Goal: Task Accomplishment & Management: Manage account settings

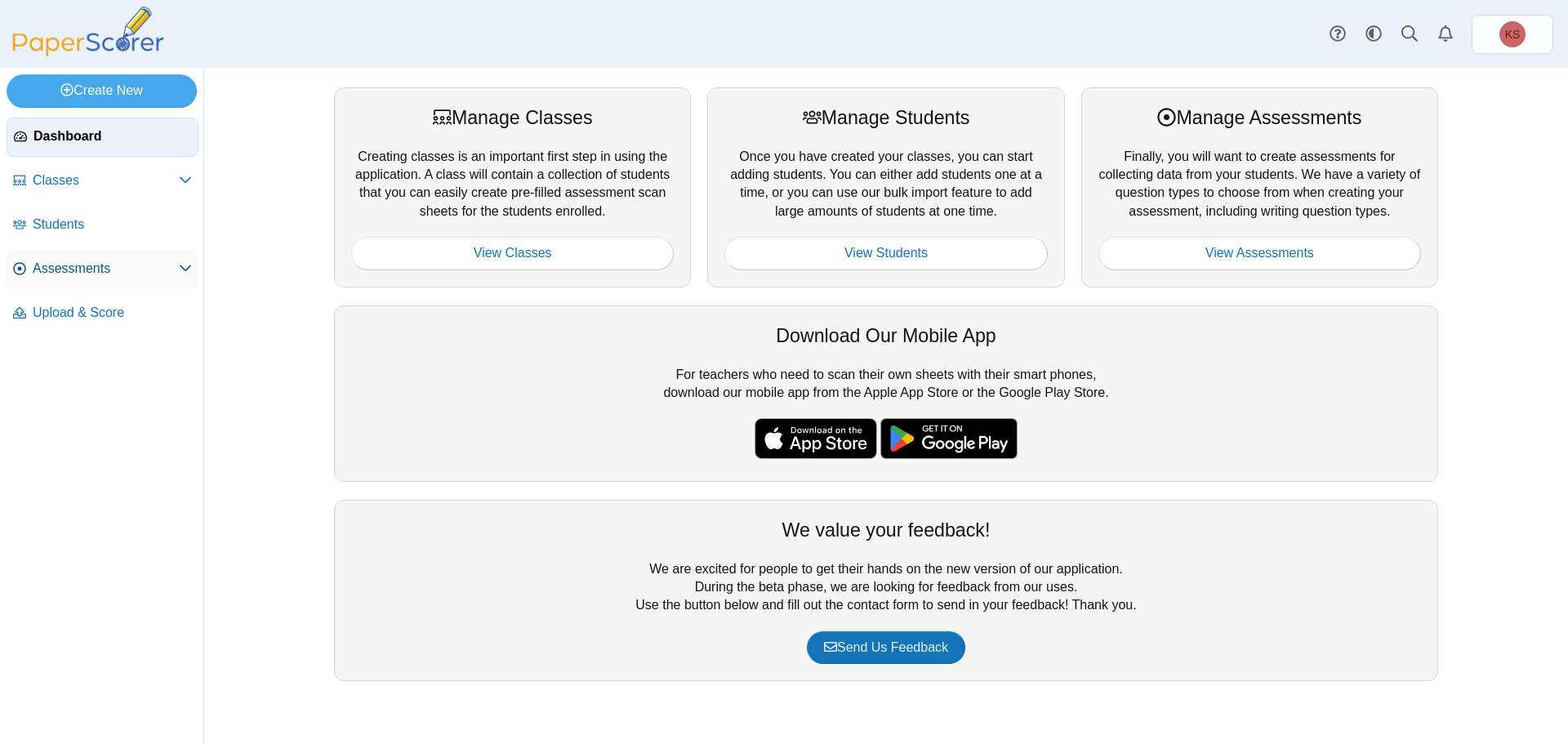
click at [102, 273] on span "Assessments" at bounding box center [106, 268] width 147 height 18
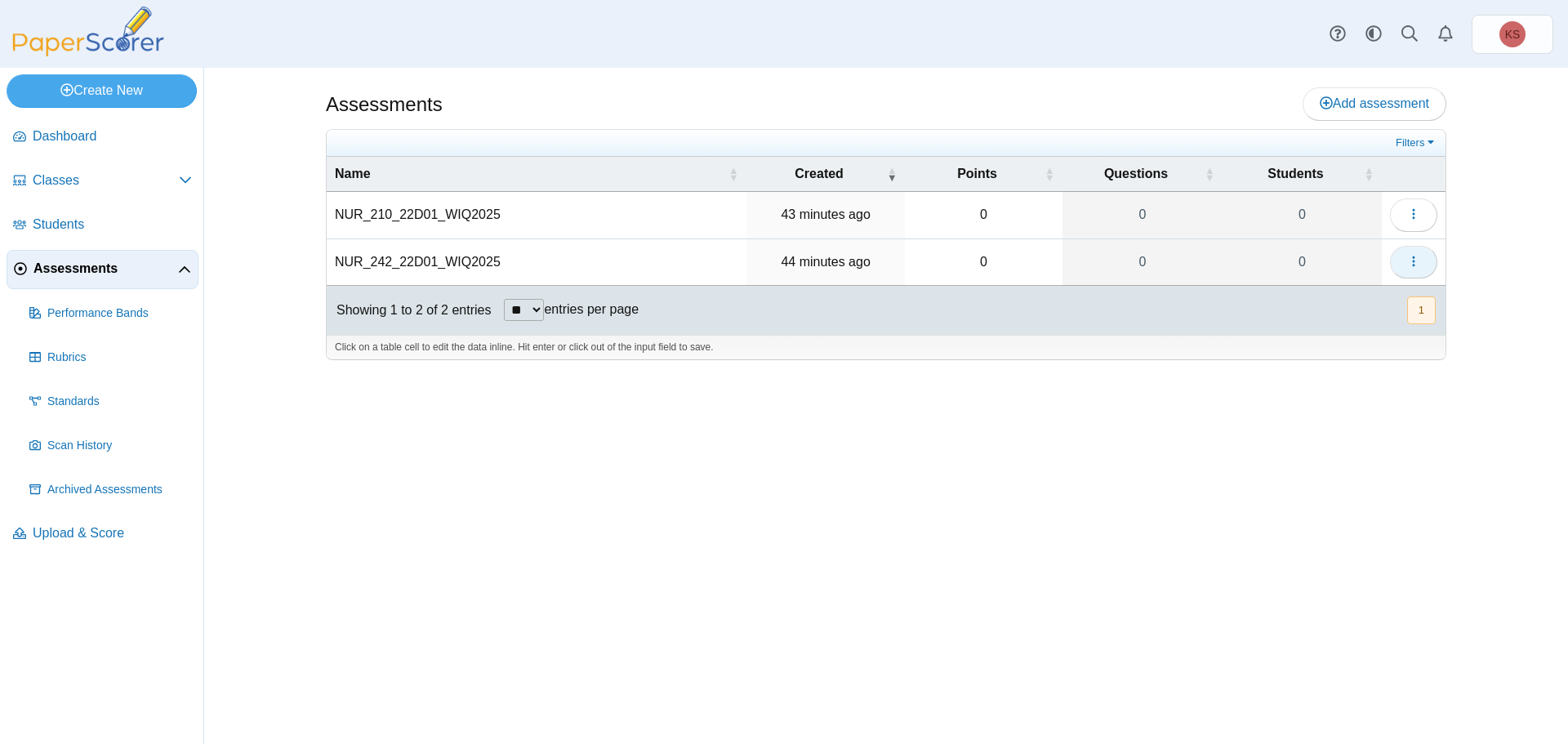
click at [1436, 256] on button "button" at bounding box center [1414, 262] width 47 height 33
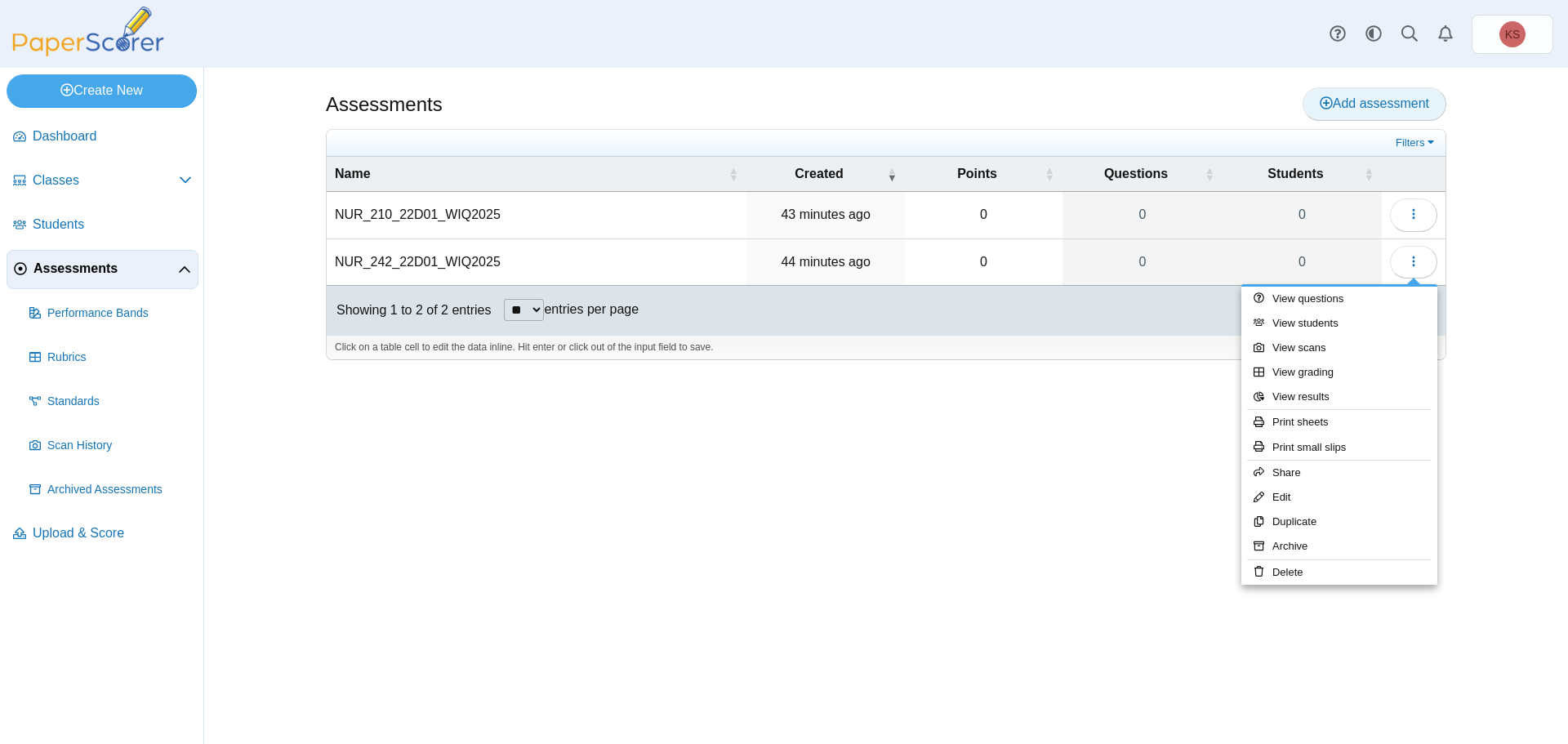
click at [1387, 104] on span "Add assessment" at bounding box center [1375, 103] width 110 height 13
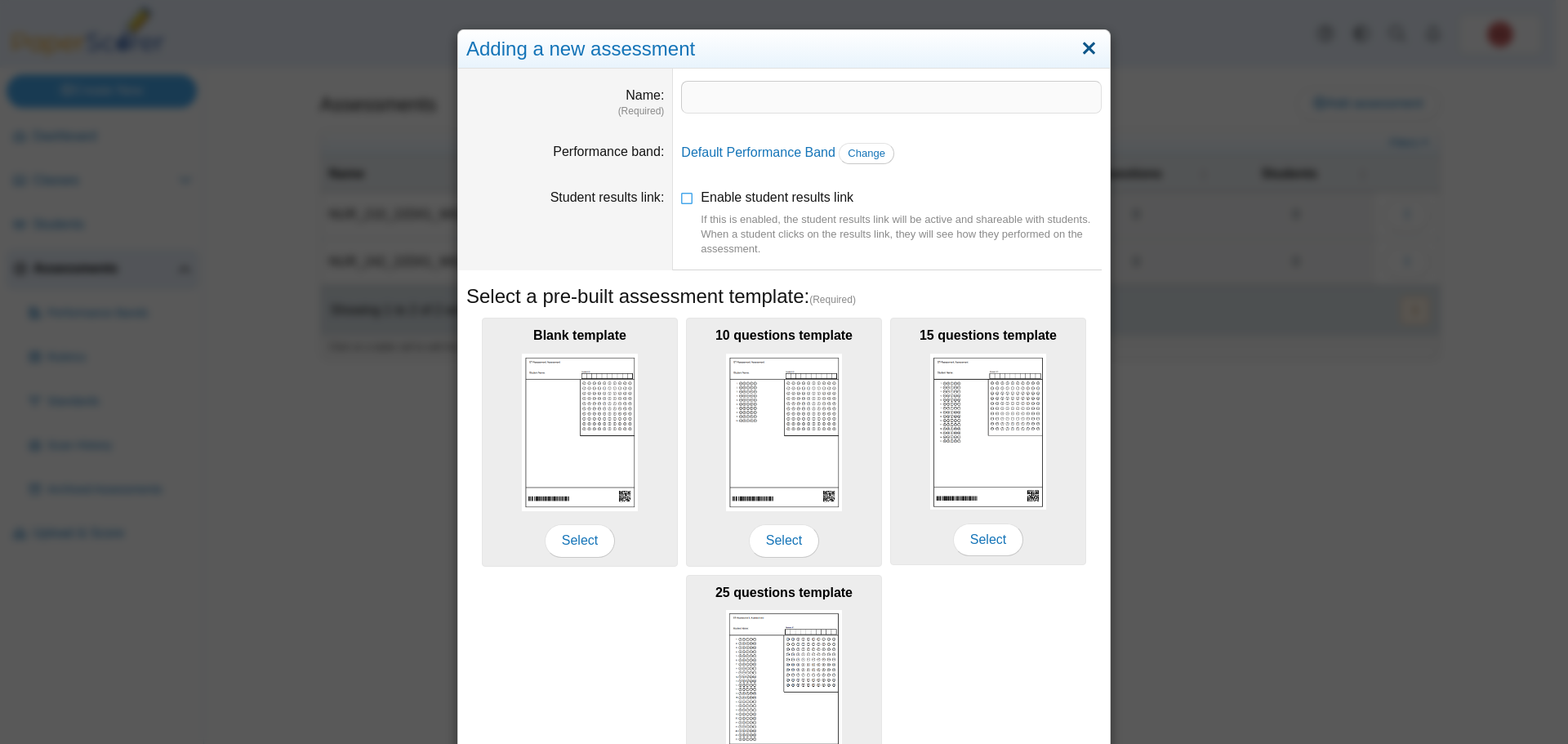
click at [1087, 52] on link "Close" at bounding box center [1089, 48] width 25 height 28
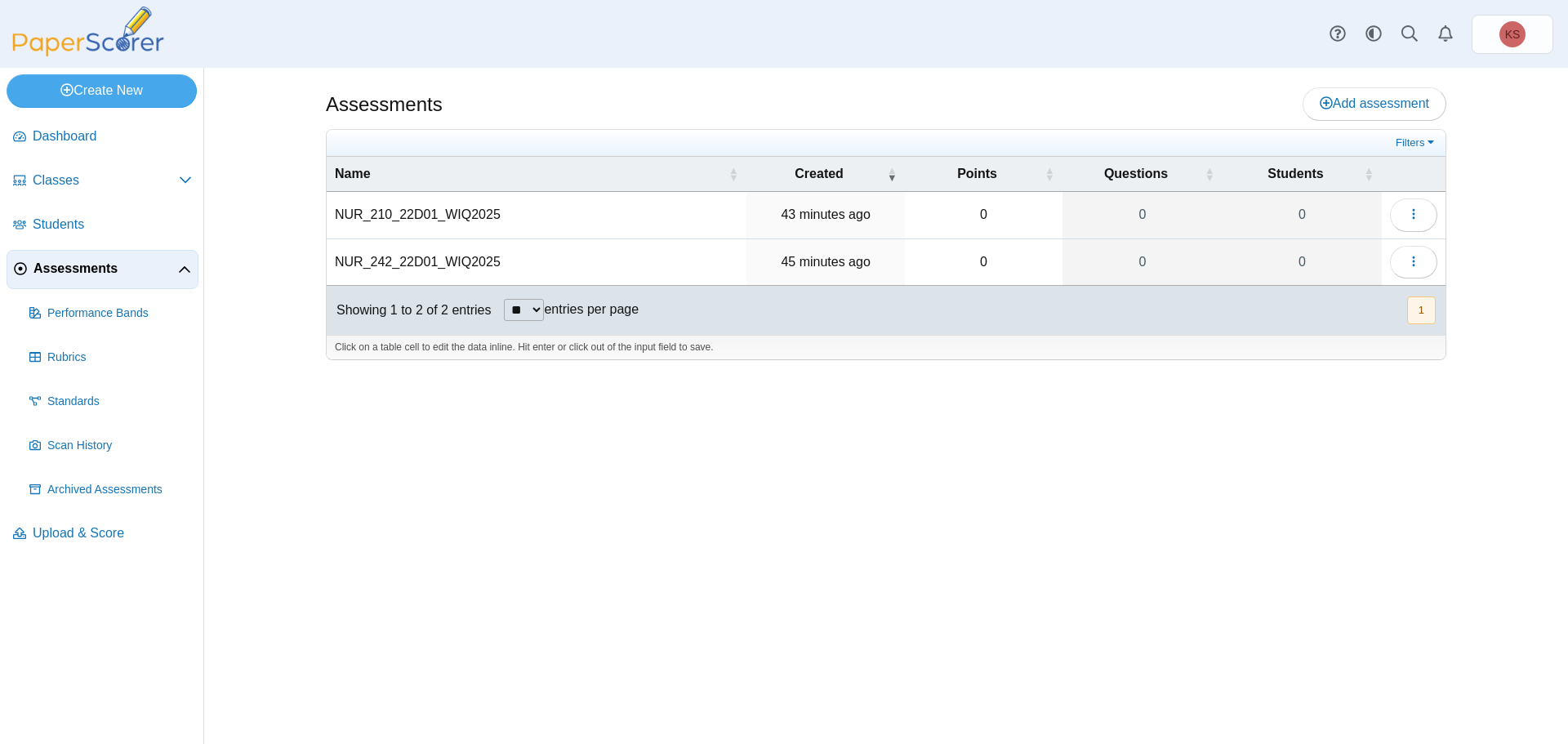
click at [460, 261] on td "NUR_242_22D01_WIQ2025" at bounding box center [536, 262] width 419 height 46
click at [566, 478] on div "Assessments Add assessment 0 0" at bounding box center [886, 405] width 1226 height 676
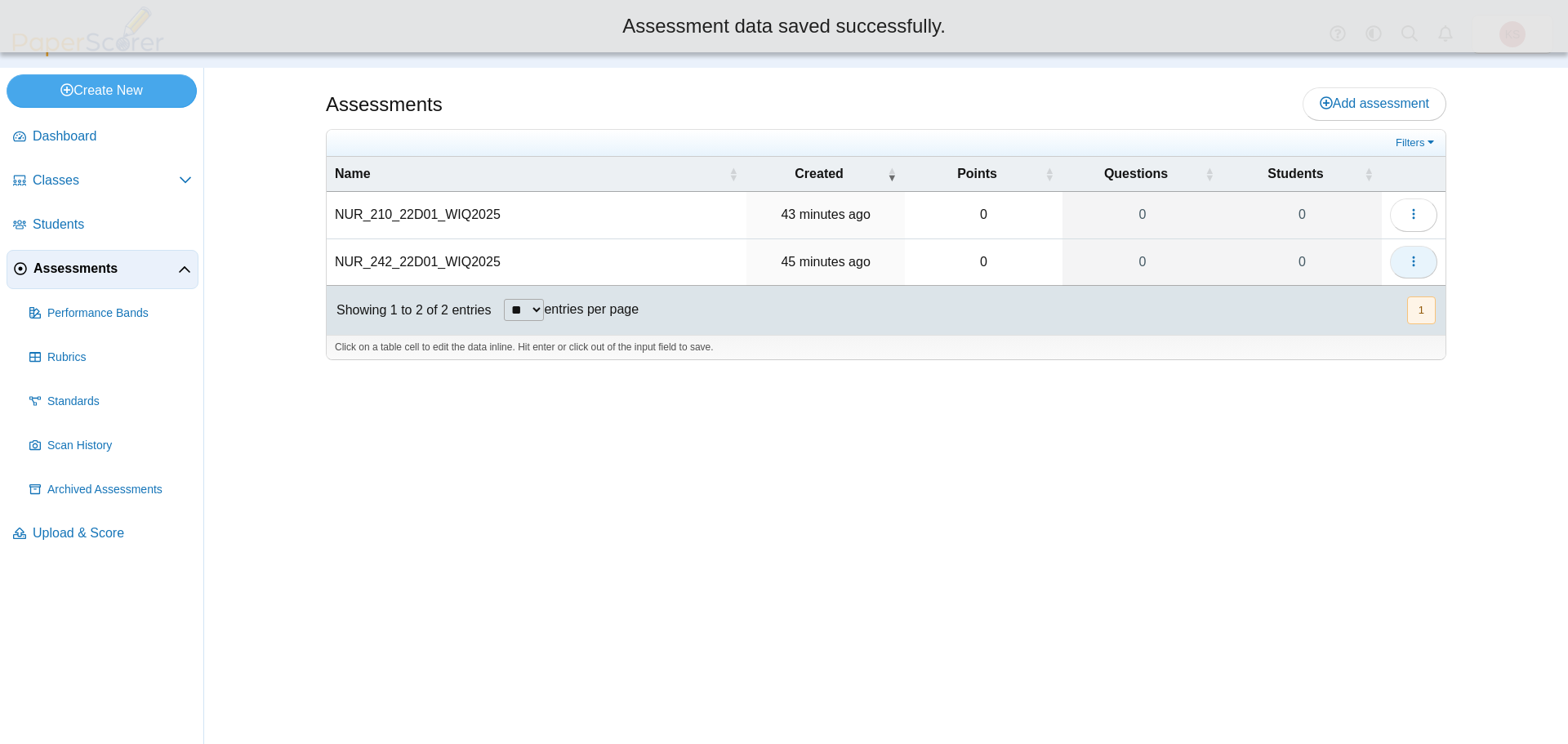
click at [1419, 264] on icon "button" at bounding box center [1415, 261] width 14 height 13
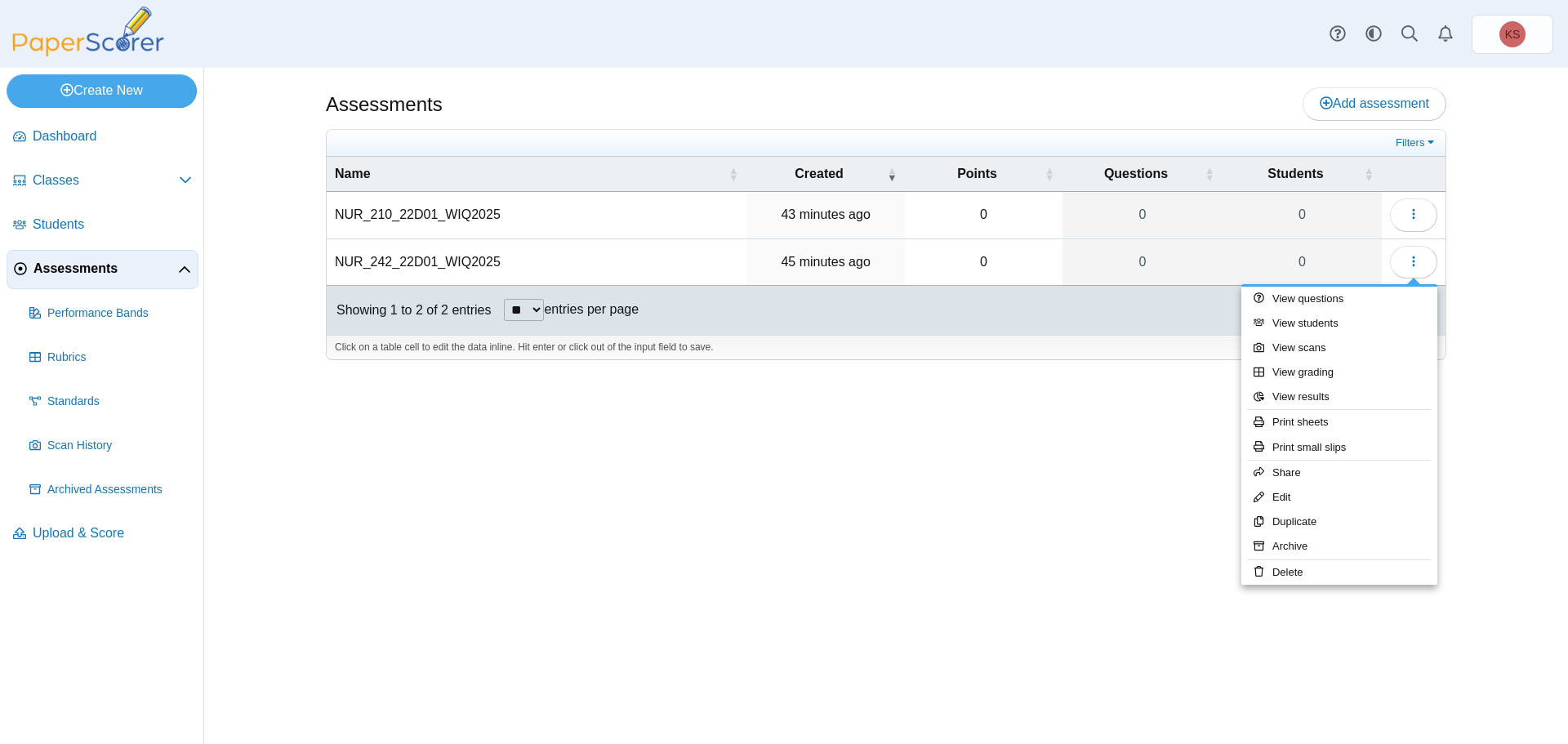
click at [187, 265] on icon at bounding box center [185, 271] width 14 height 13
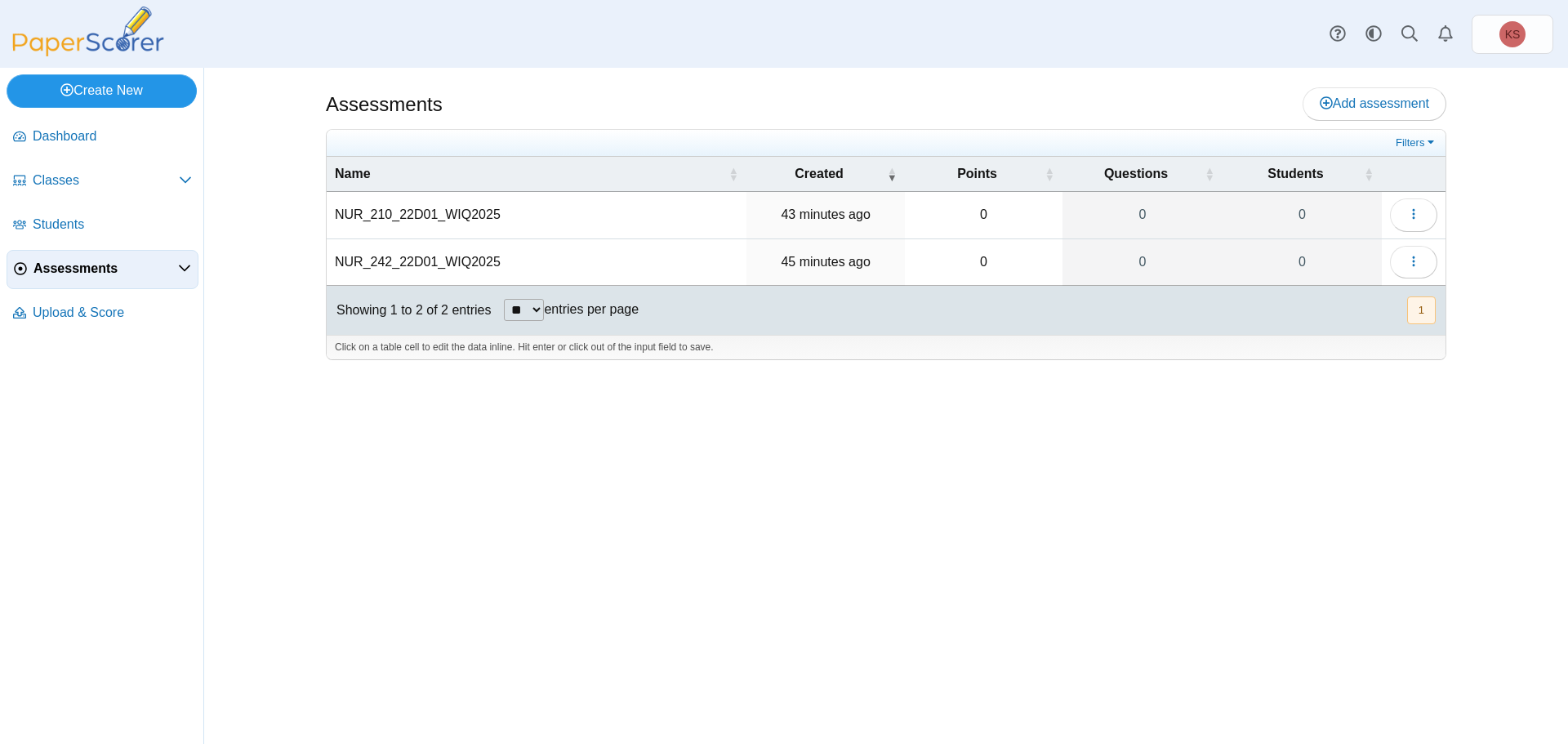
click at [119, 88] on link "Create New" at bounding box center [101, 91] width 190 height 33
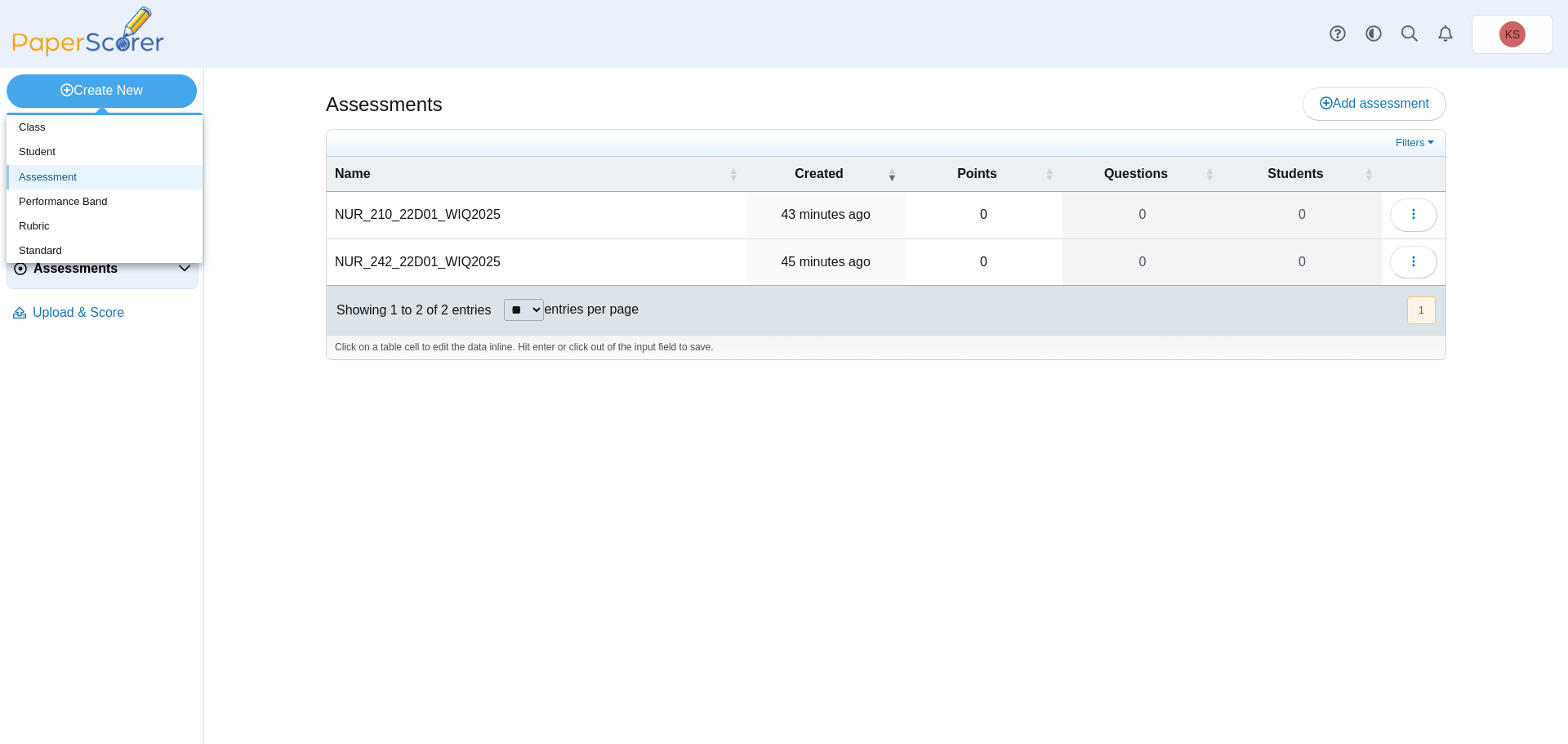
click at [47, 179] on link "Assessment" at bounding box center [104, 176] width 196 height 24
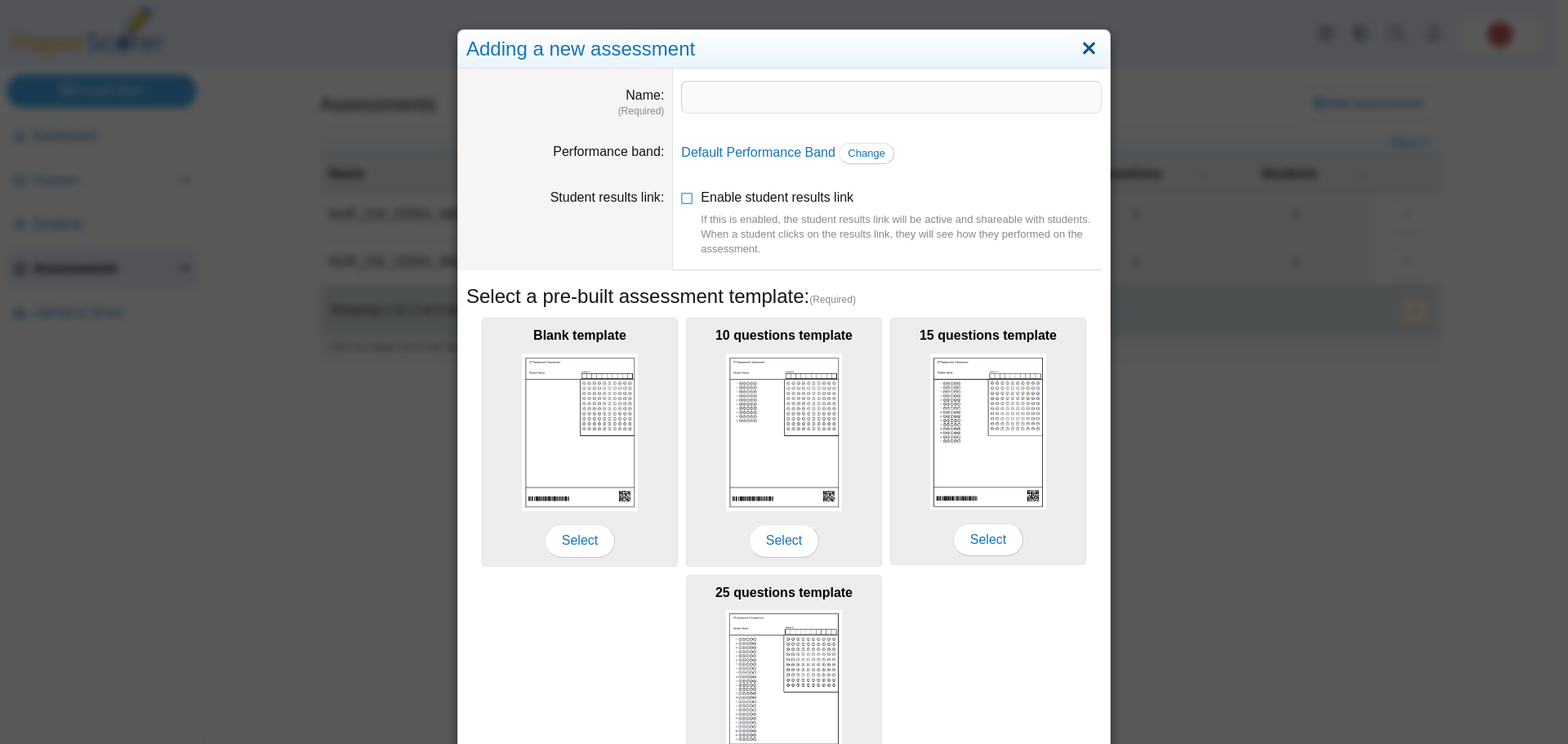
click at [1082, 47] on link "Close" at bounding box center [1089, 48] width 25 height 28
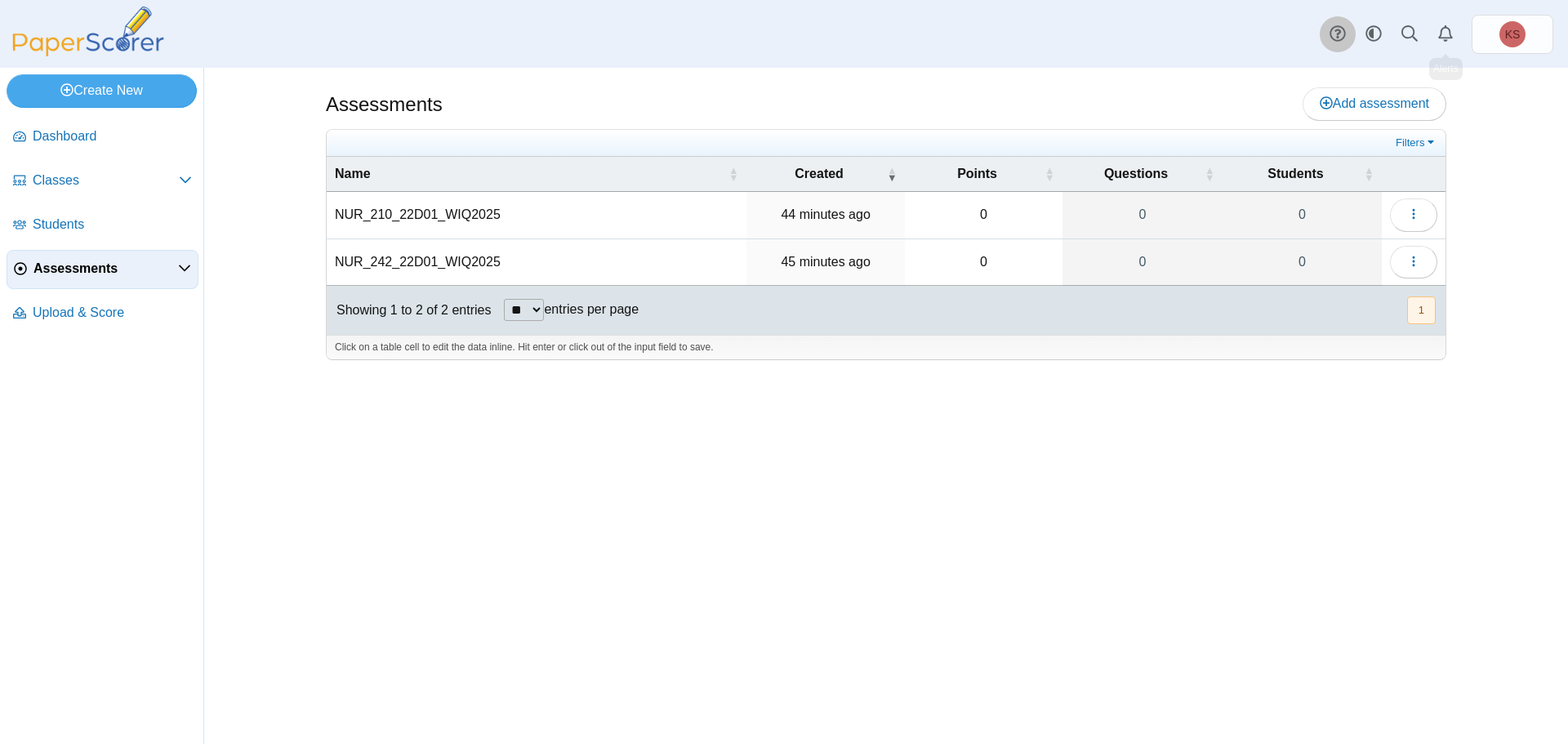
click at [1338, 38] on use at bounding box center [1338, 34] width 15 height 15
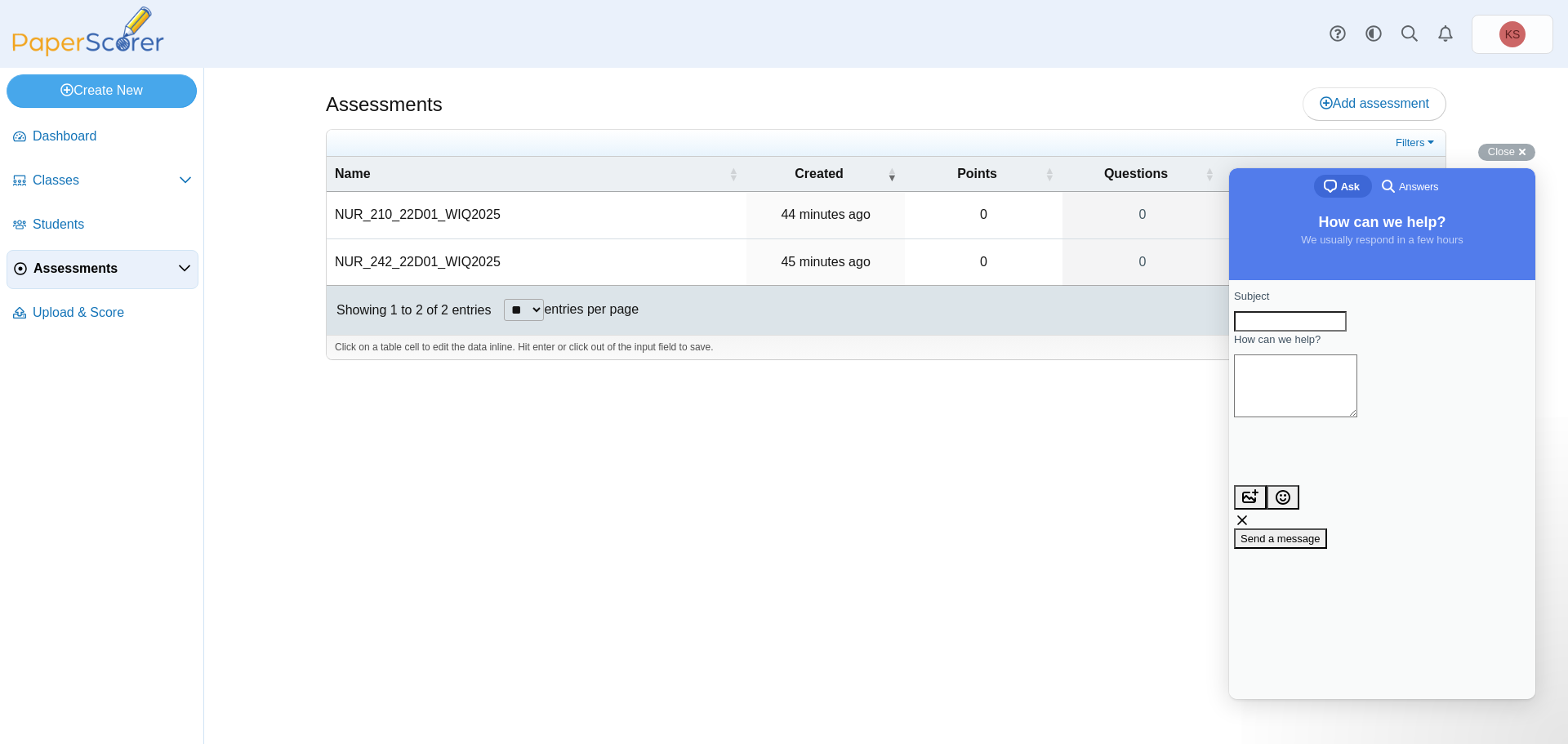
click at [1347, 321] on input "Subject" at bounding box center [1290, 322] width 113 height 21
type input "**********"
click at [1329, 398] on textarea "How can we help?" at bounding box center [1296, 385] width 123 height 63
type textarea "**********"
click at [1321, 532] on span "Send a message" at bounding box center [1281, 538] width 80 height 13
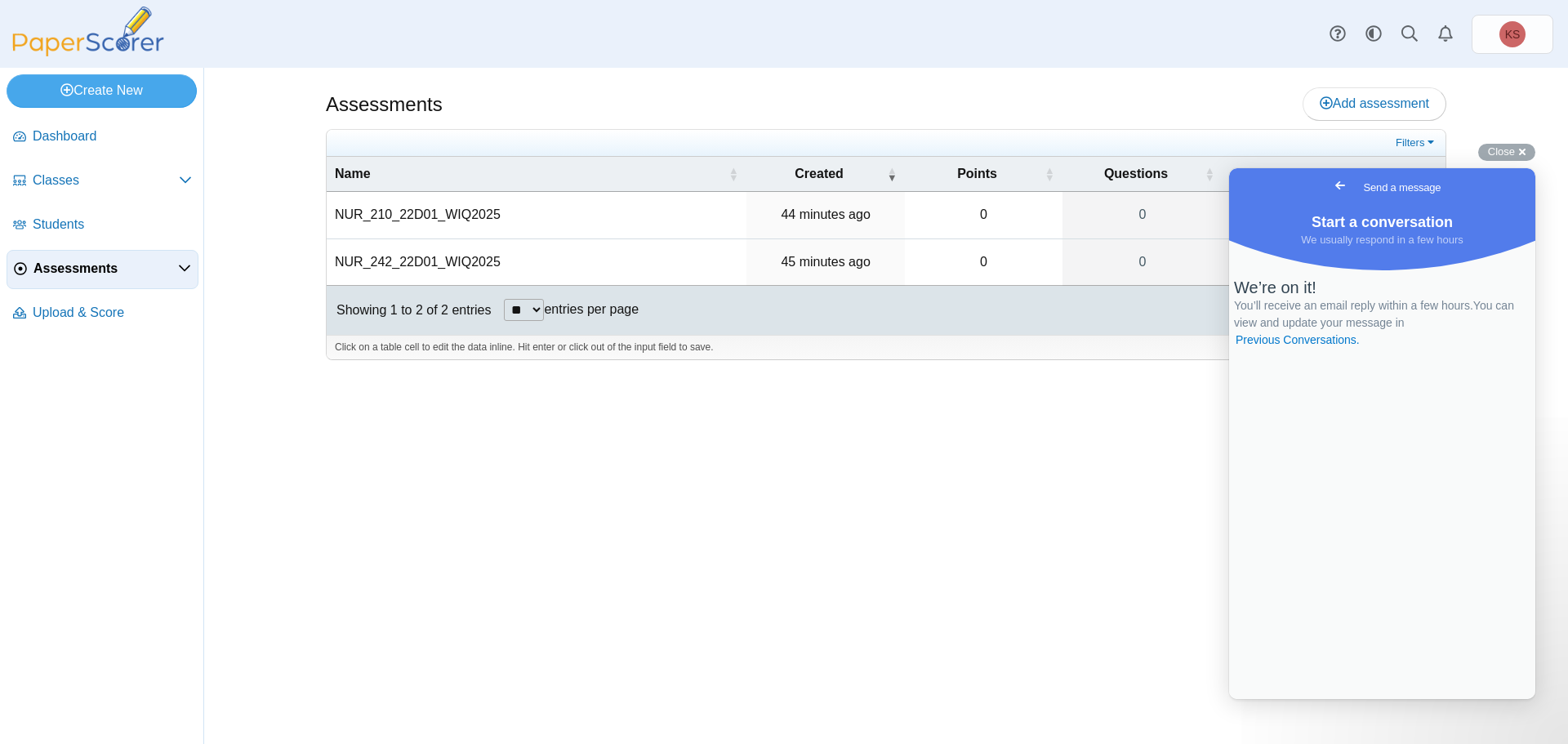
click at [1331, 184] on span "Go back" at bounding box center [1340, 185] width 19 height 19
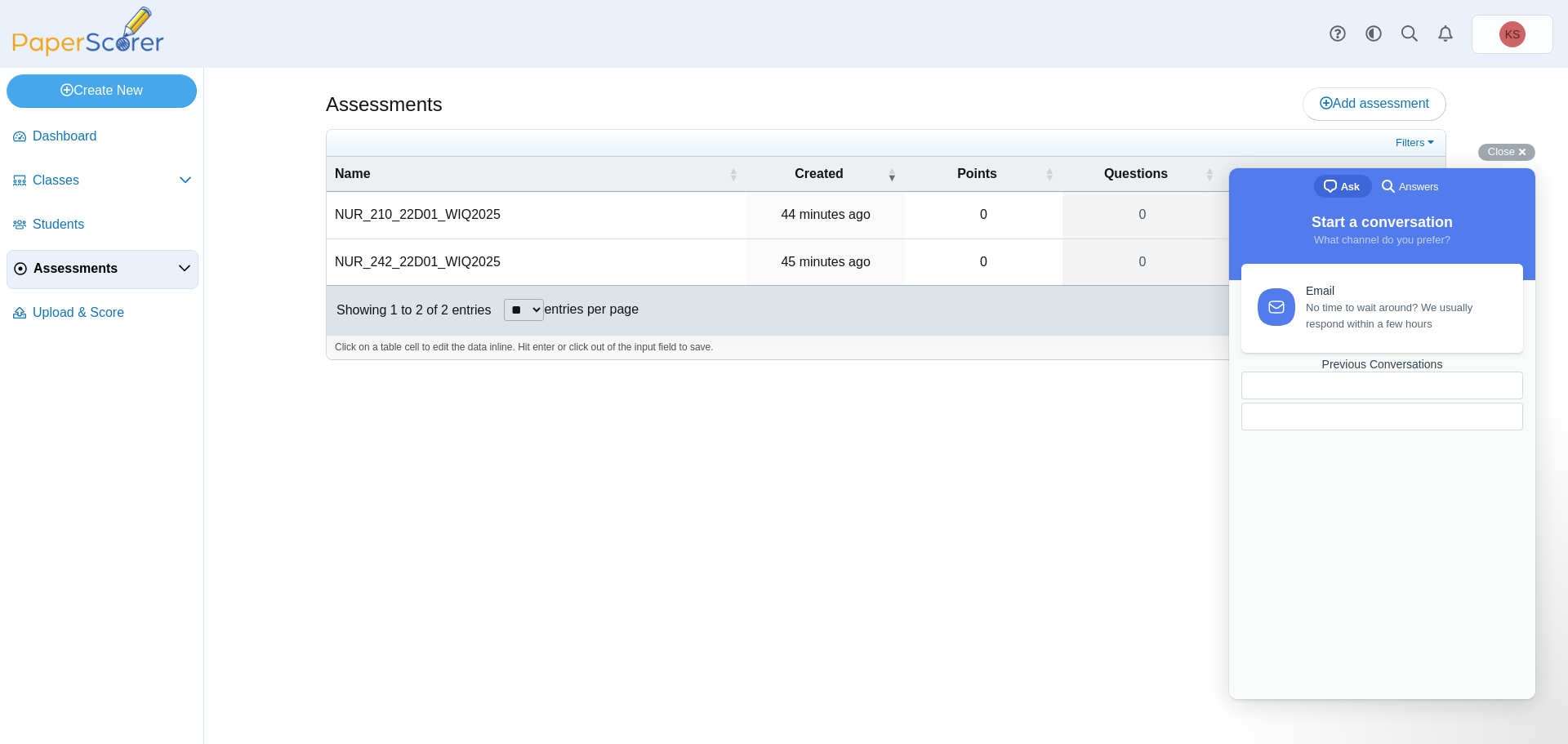
click at [1141, 403] on div "Assessments Add assessment 0 0" at bounding box center [886, 405] width 1226 height 676
click at [1538, 122] on div "Assessments Add assessment Filters" at bounding box center [886, 405] width 1365 height 676
click at [1512, 150] on span "Close" at bounding box center [1501, 151] width 27 height 13
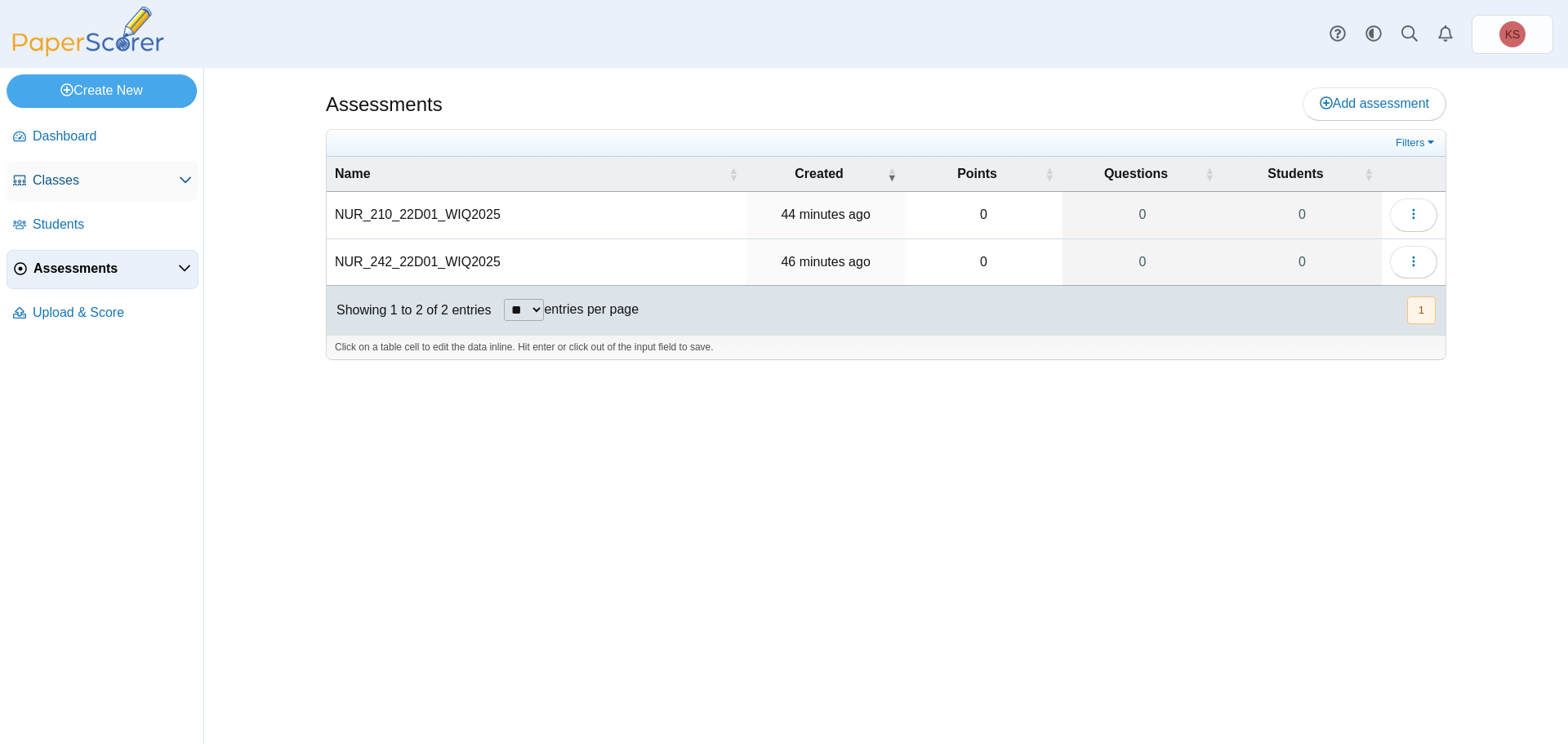
click at [97, 193] on link "Classes" at bounding box center [102, 181] width 192 height 40
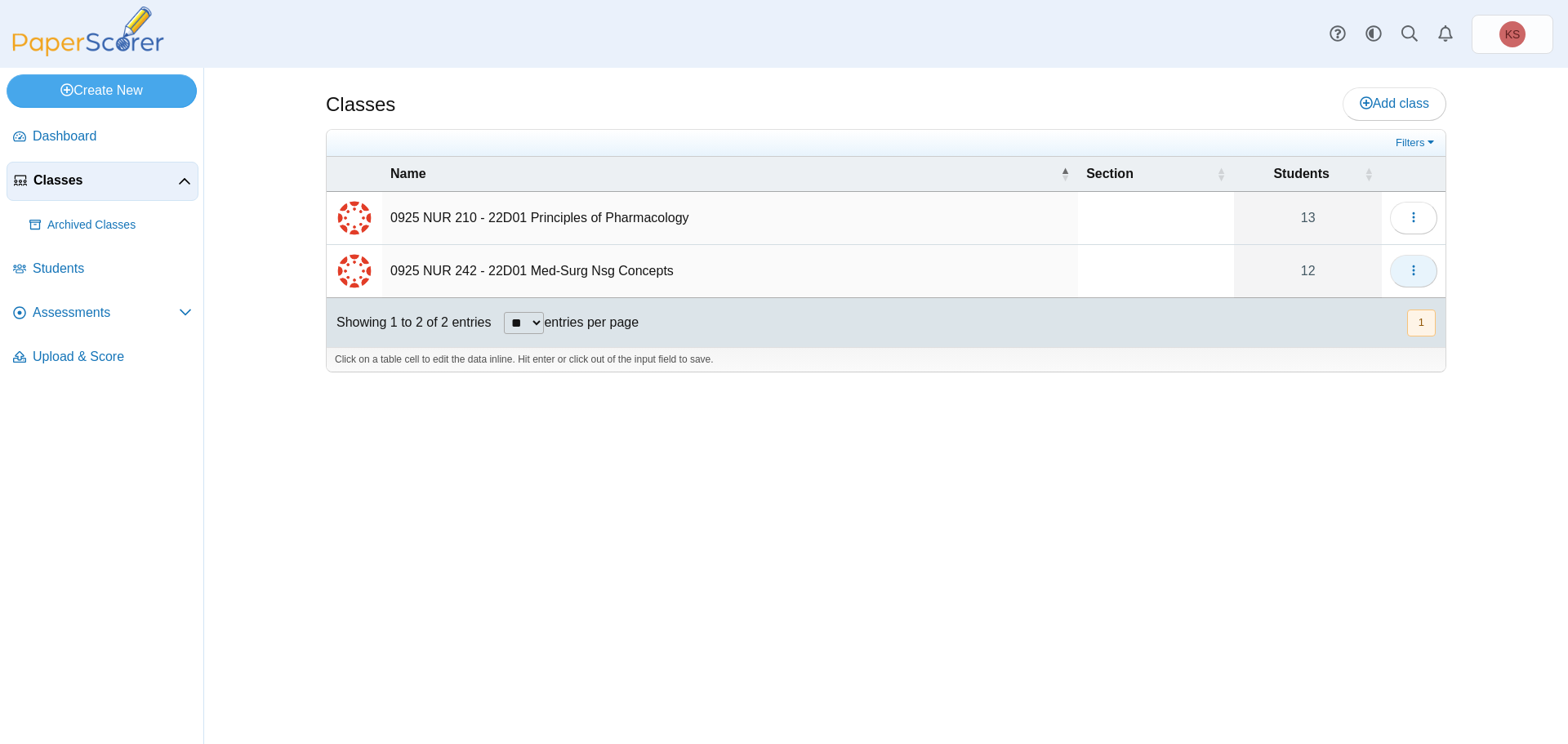
click at [1405, 267] on button "button" at bounding box center [1414, 271] width 47 height 33
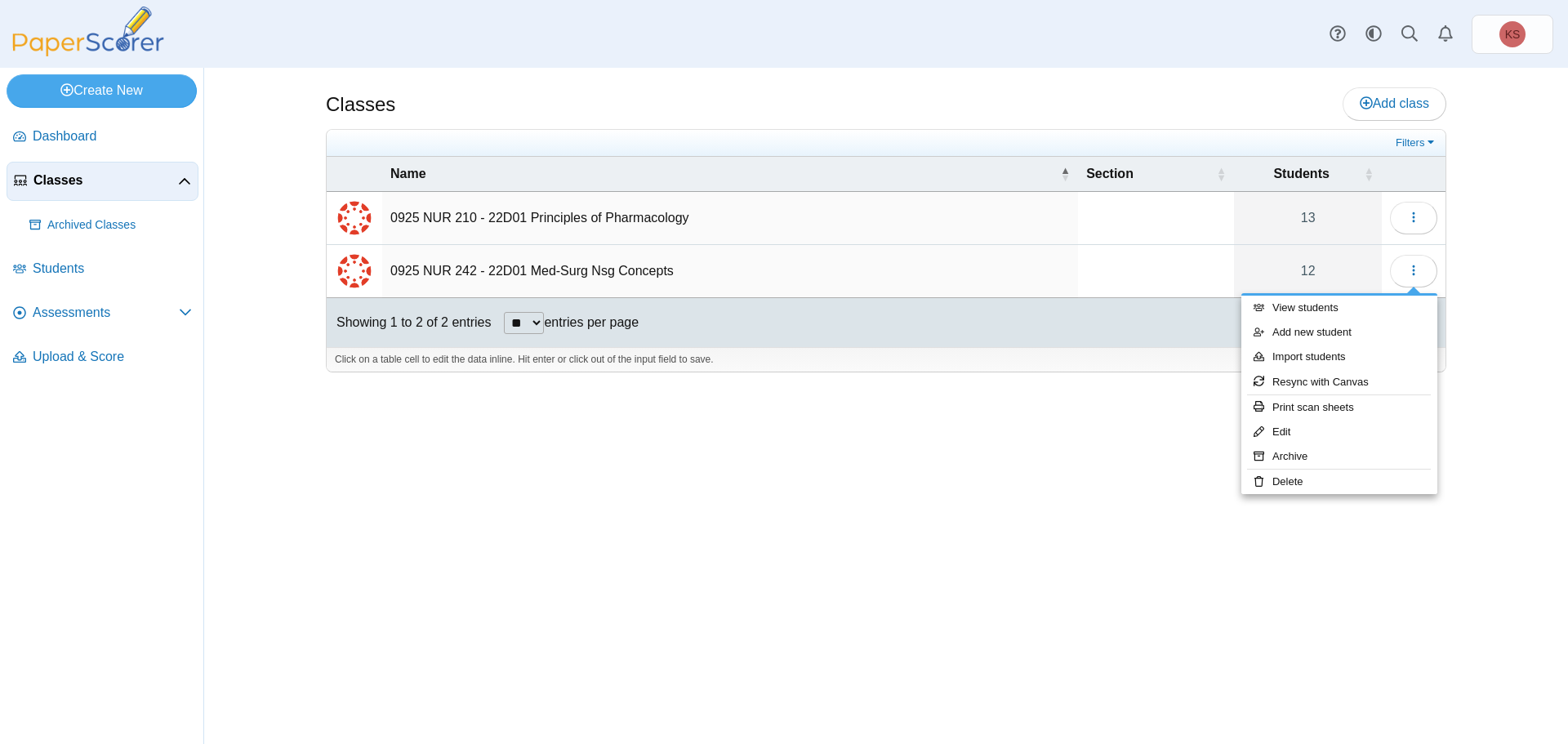
click at [755, 569] on div "Classes Add class Filters 13" at bounding box center [886, 405] width 1226 height 676
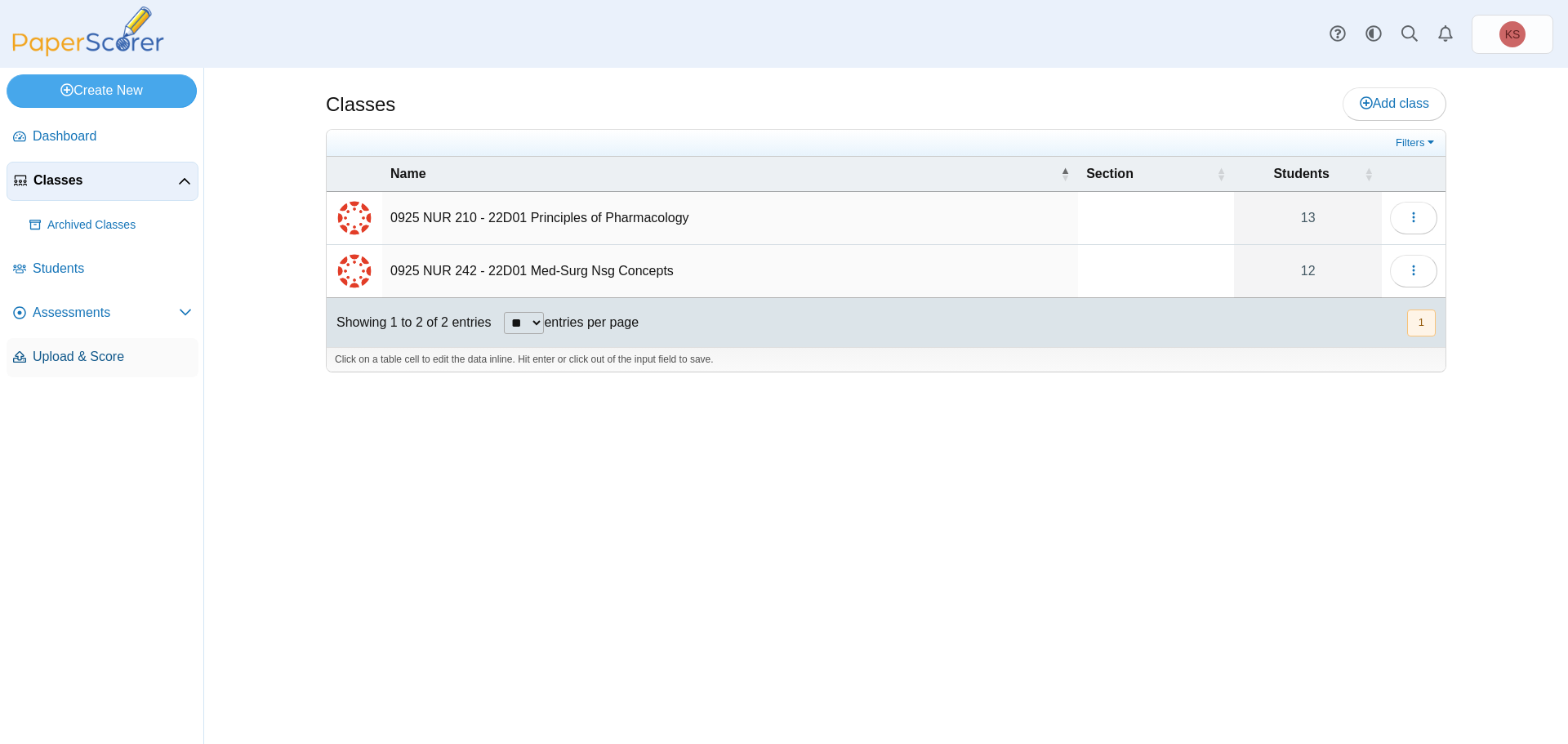
click at [99, 357] on span "Upload & Score" at bounding box center [112, 357] width 159 height 18
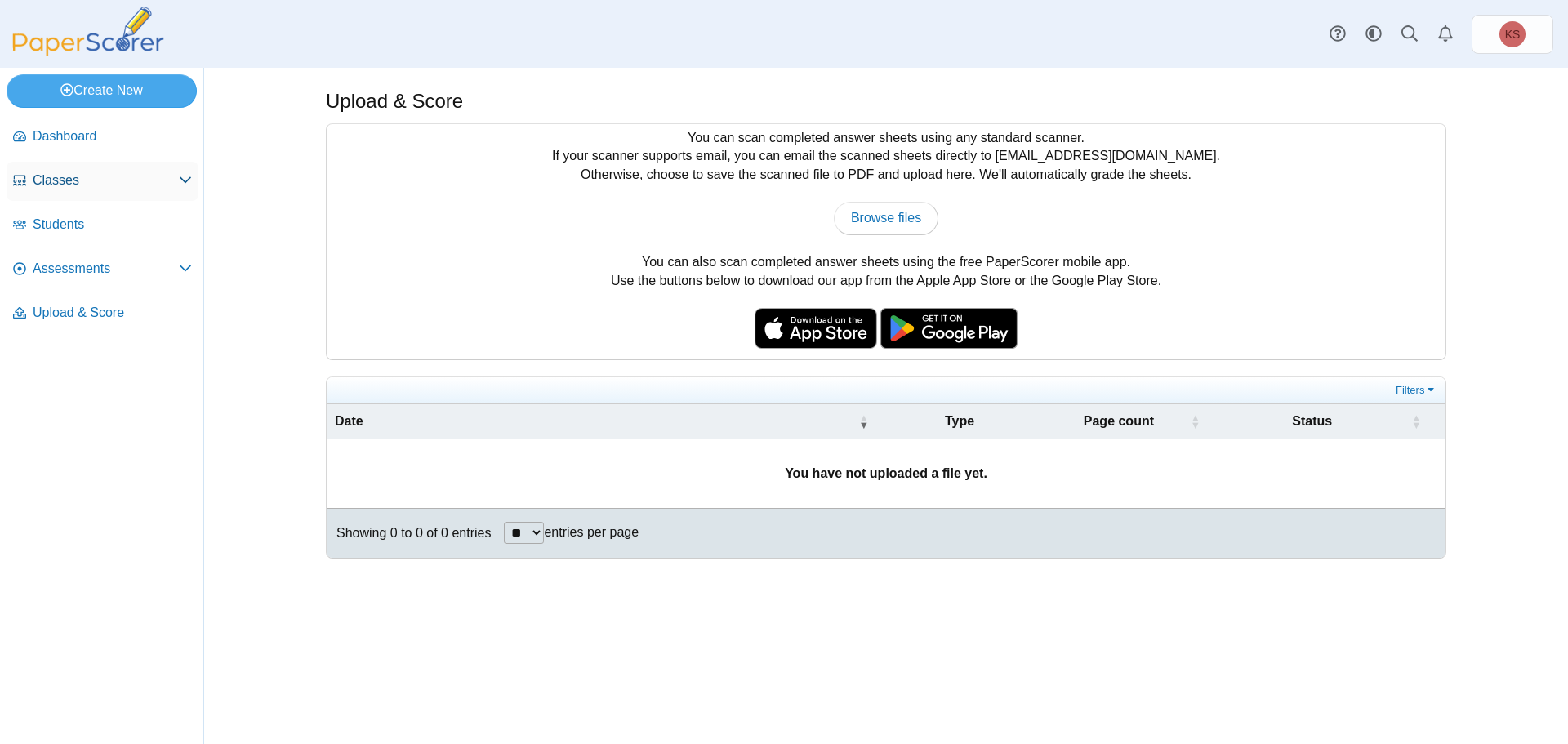
click at [57, 182] on span "Classes" at bounding box center [106, 180] width 147 height 18
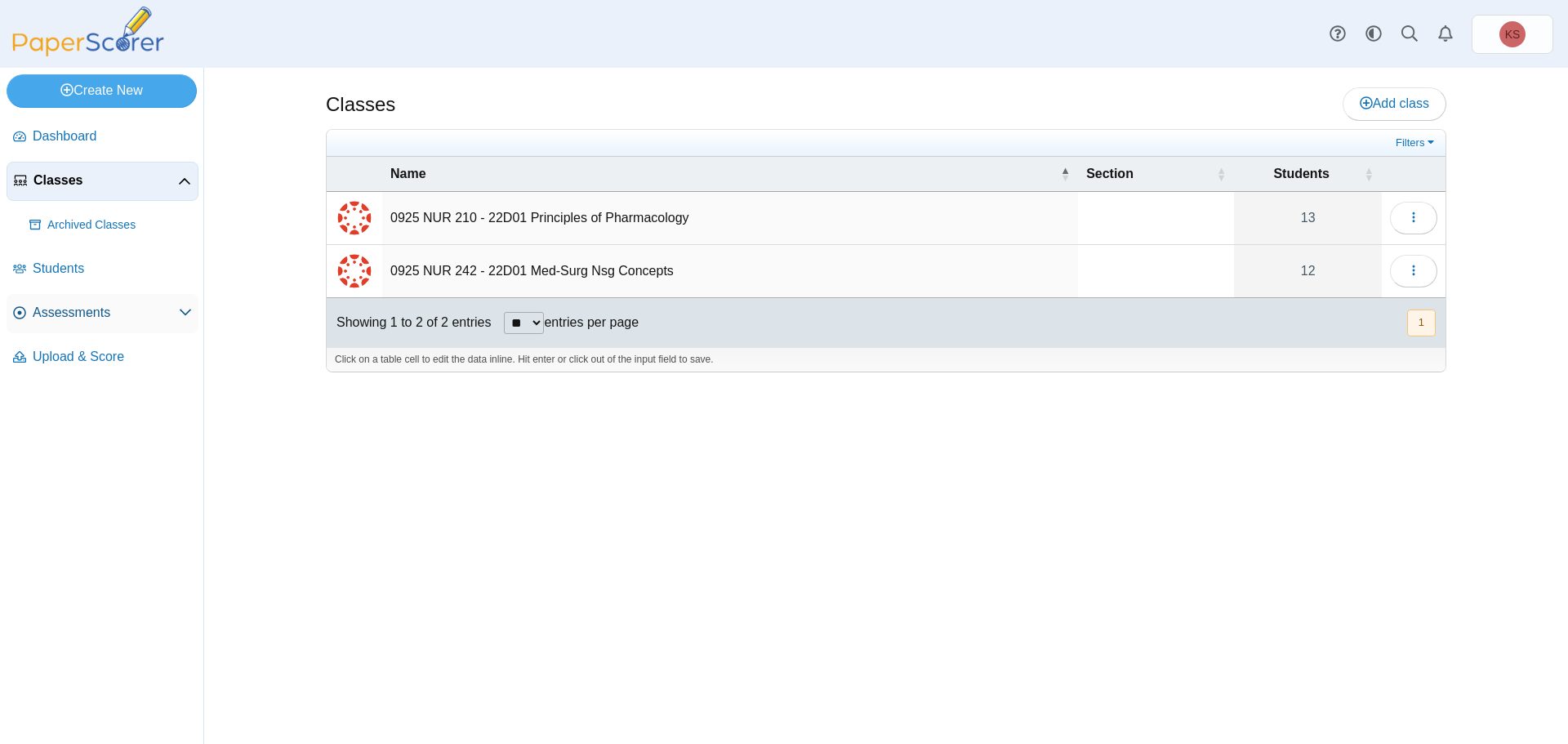
click at [68, 315] on span "Assessments" at bounding box center [106, 312] width 147 height 18
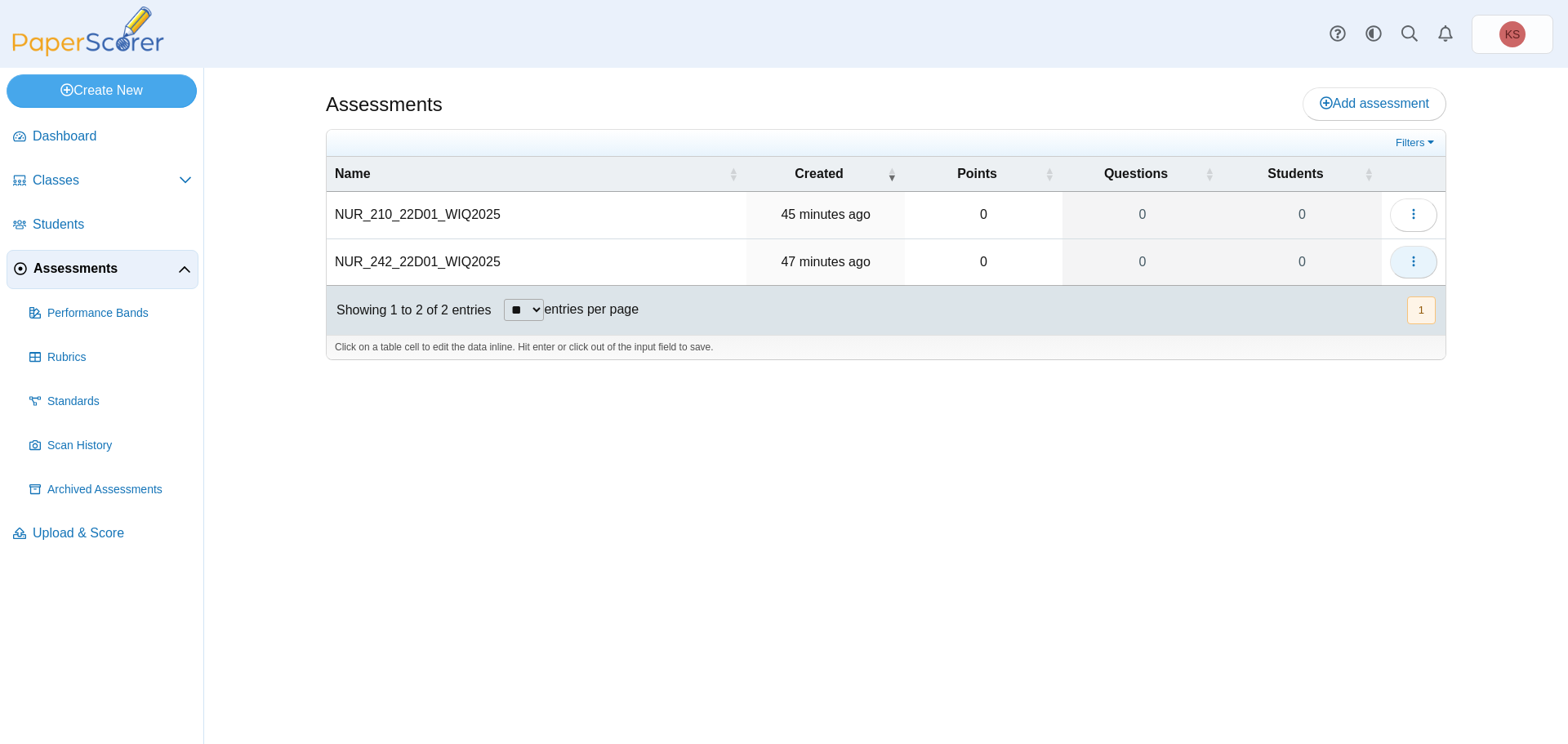
click at [1413, 262] on icon "button" at bounding box center [1415, 261] width 14 height 13
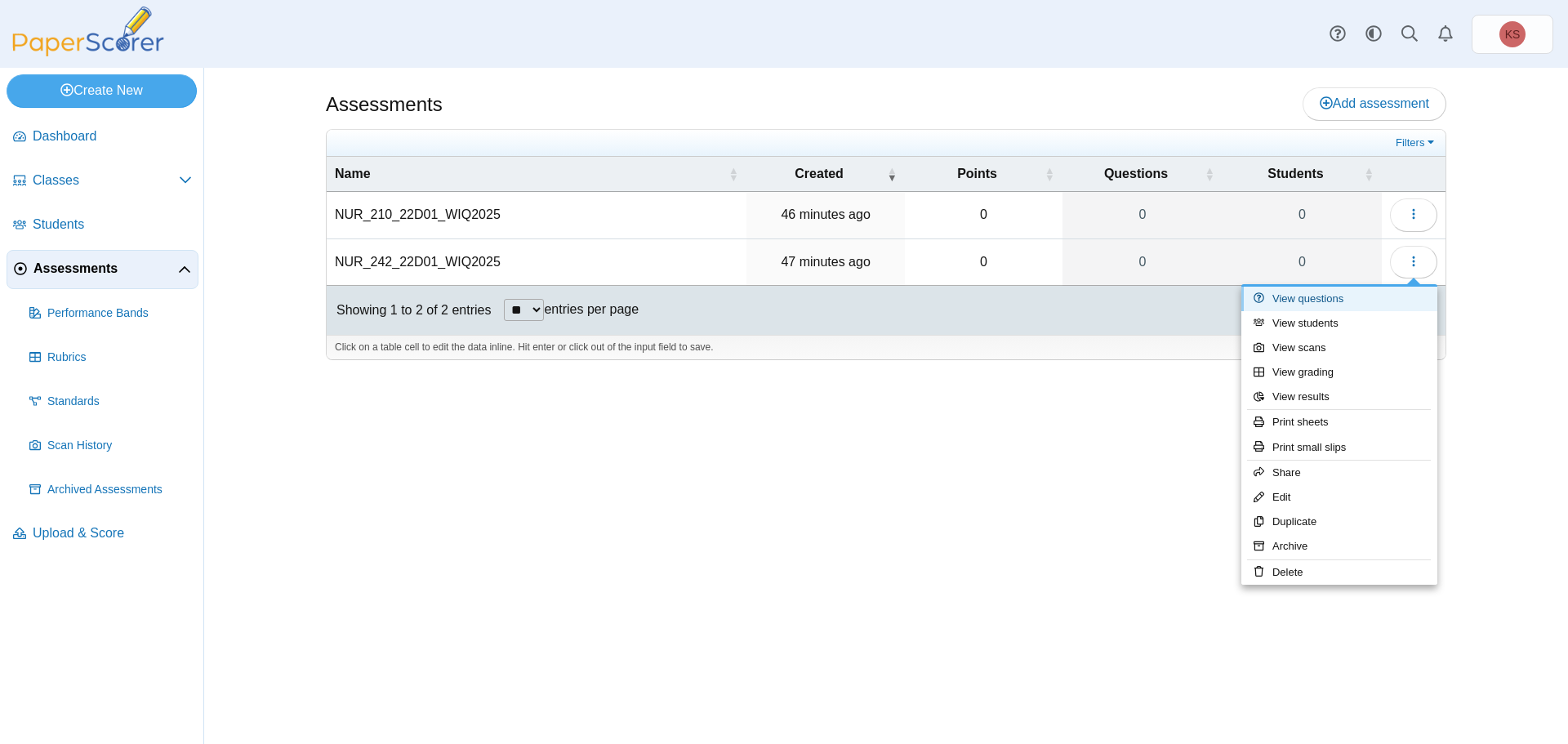
click at [1332, 299] on link "View questions" at bounding box center [1339, 298] width 196 height 24
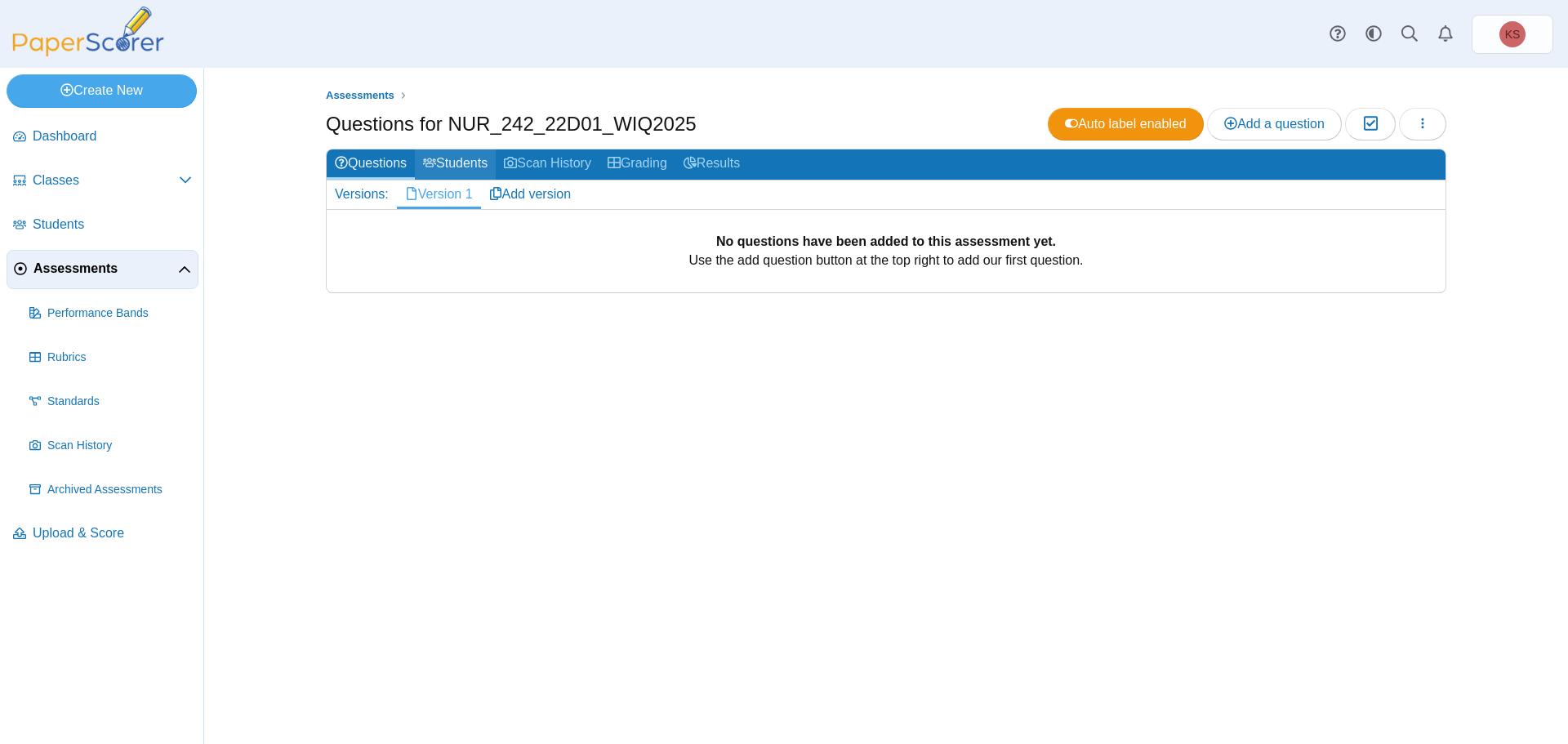
click at [451, 158] on link "Students" at bounding box center [455, 164] width 81 height 30
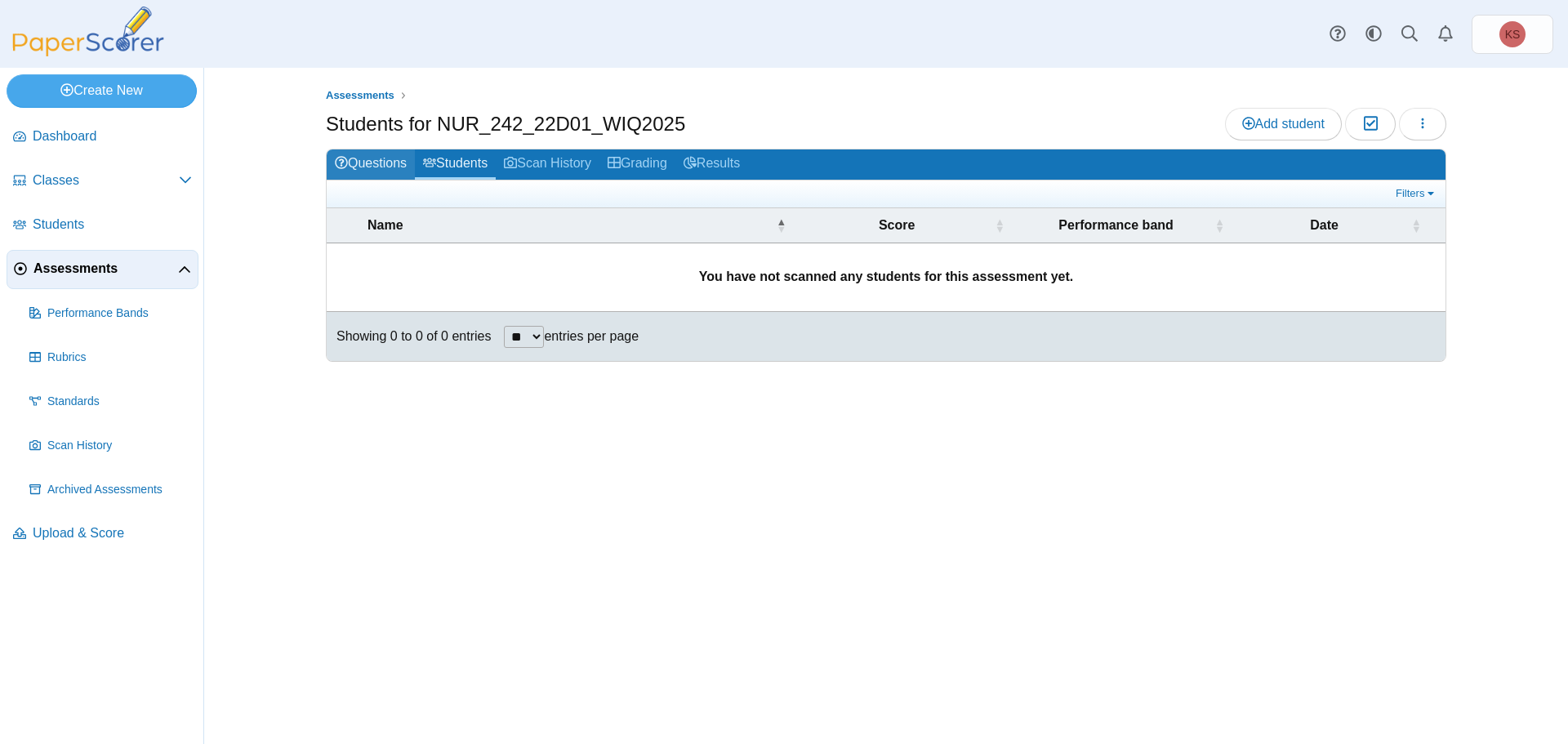
click at [387, 166] on link "Questions" at bounding box center [370, 164] width 88 height 30
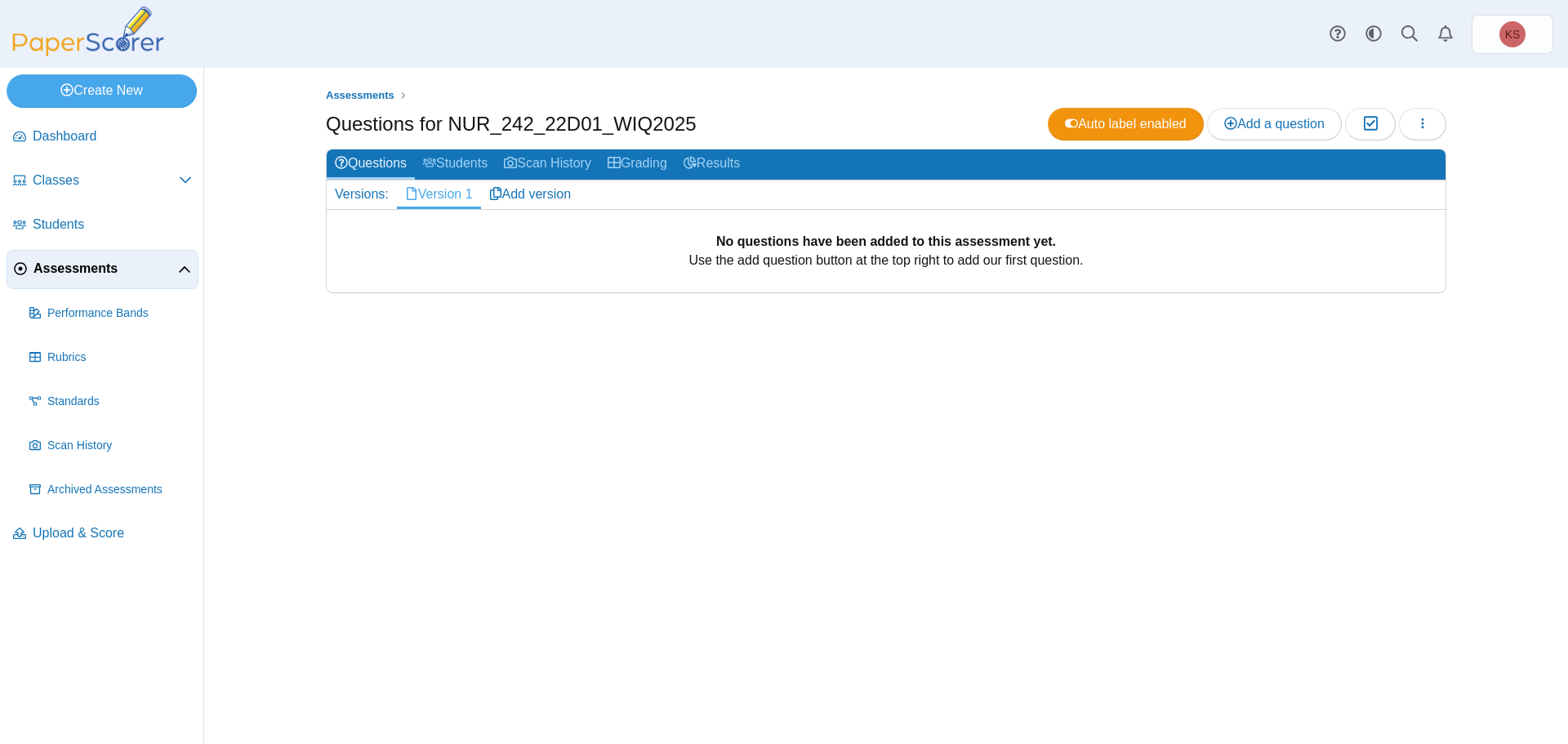
click at [437, 195] on link "Version 1" at bounding box center [439, 194] width 84 height 28
click at [1262, 117] on span "Add a question" at bounding box center [1275, 123] width 100 height 13
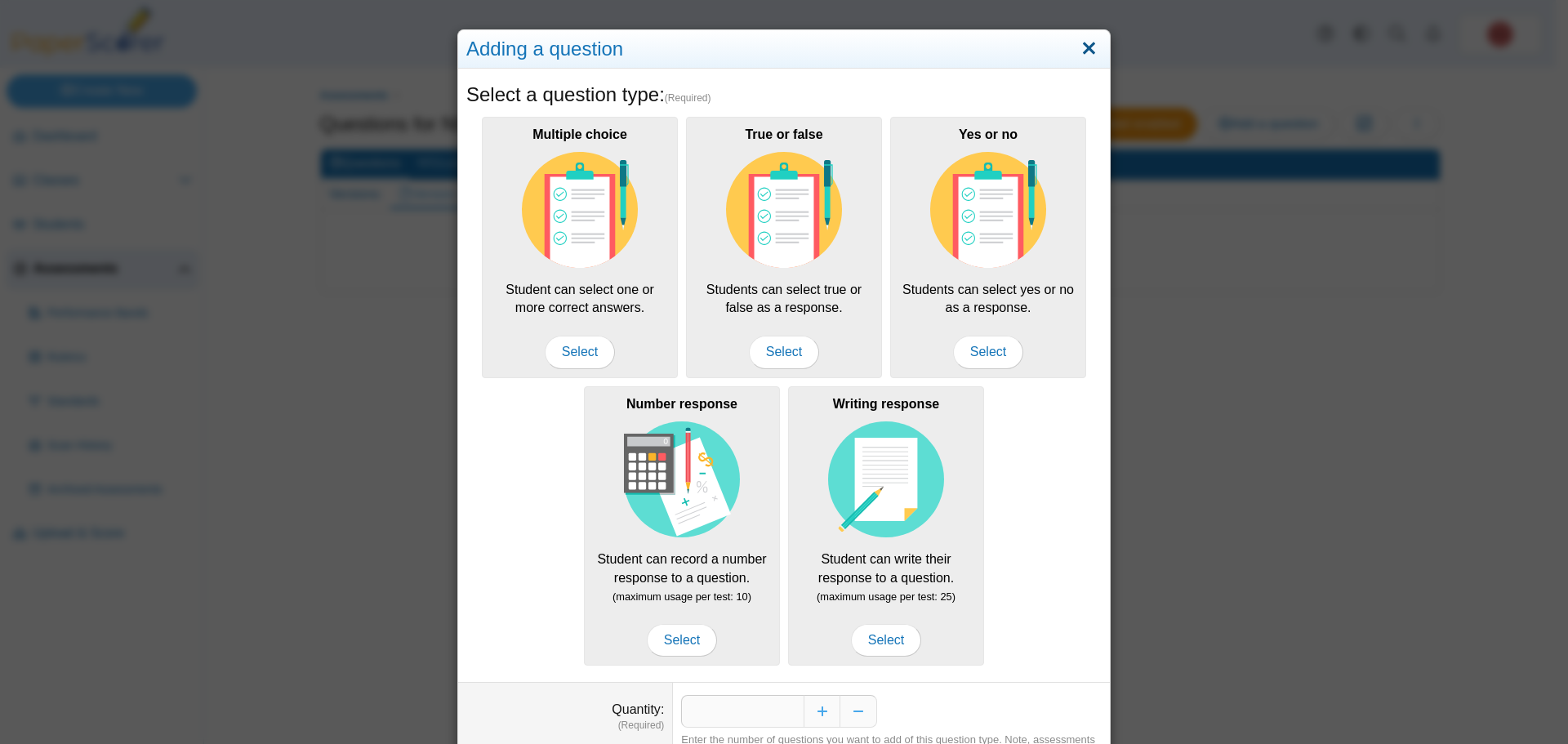
click at [1078, 48] on link "Close" at bounding box center [1089, 48] width 25 height 28
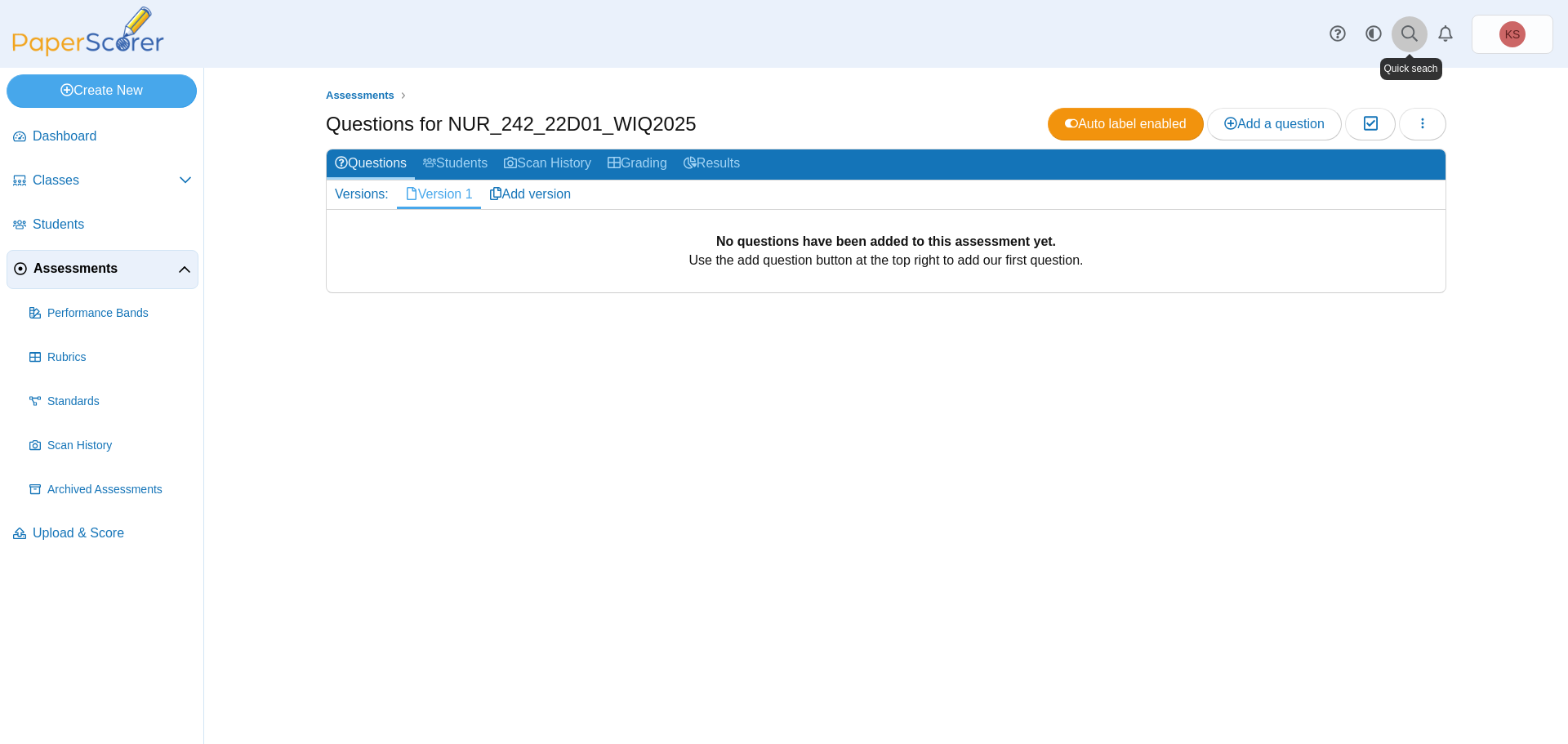
click at [1413, 35] on use at bounding box center [1410, 33] width 16 height 16
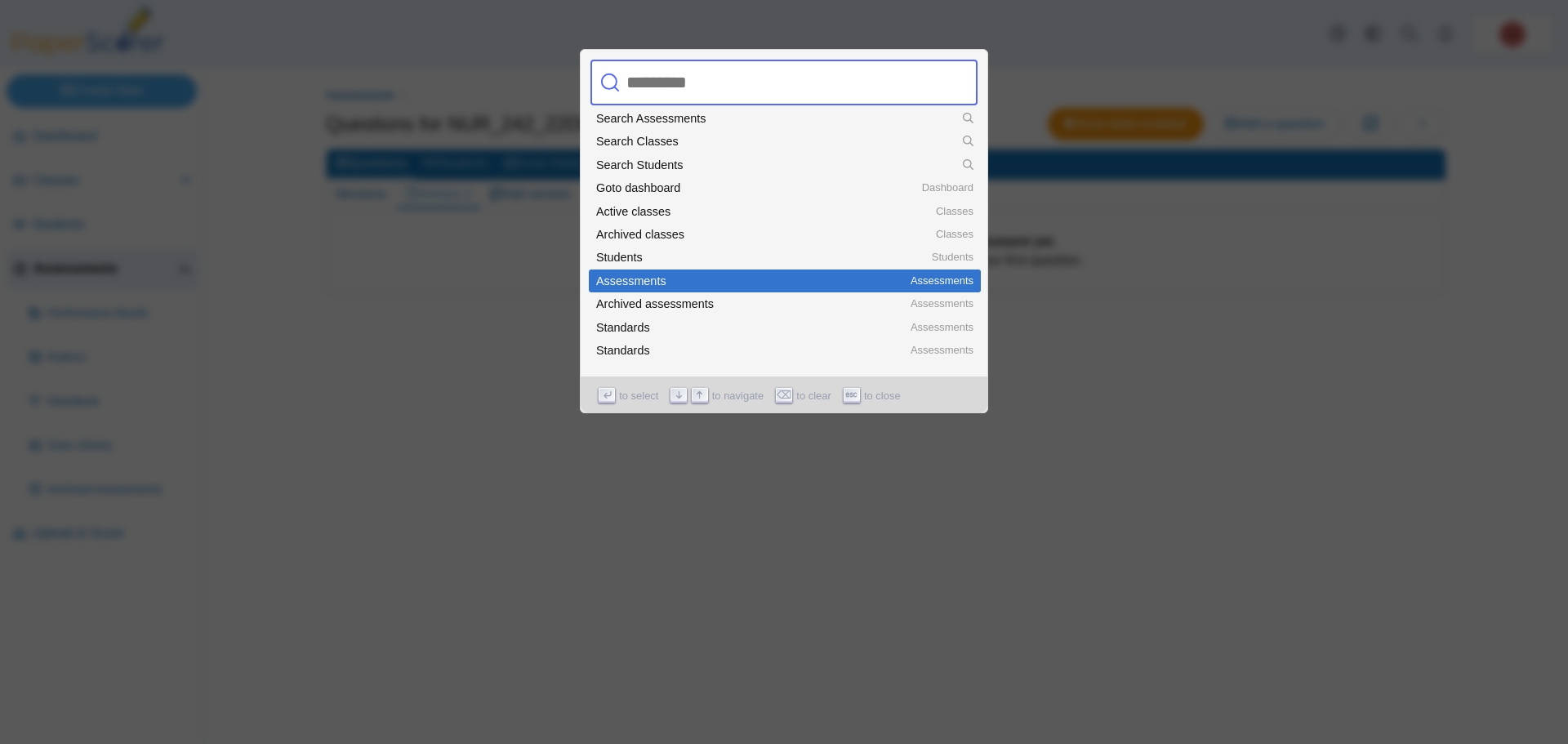
click at [652, 285] on div "Assessments" at bounding box center [784, 280] width 377 height 12
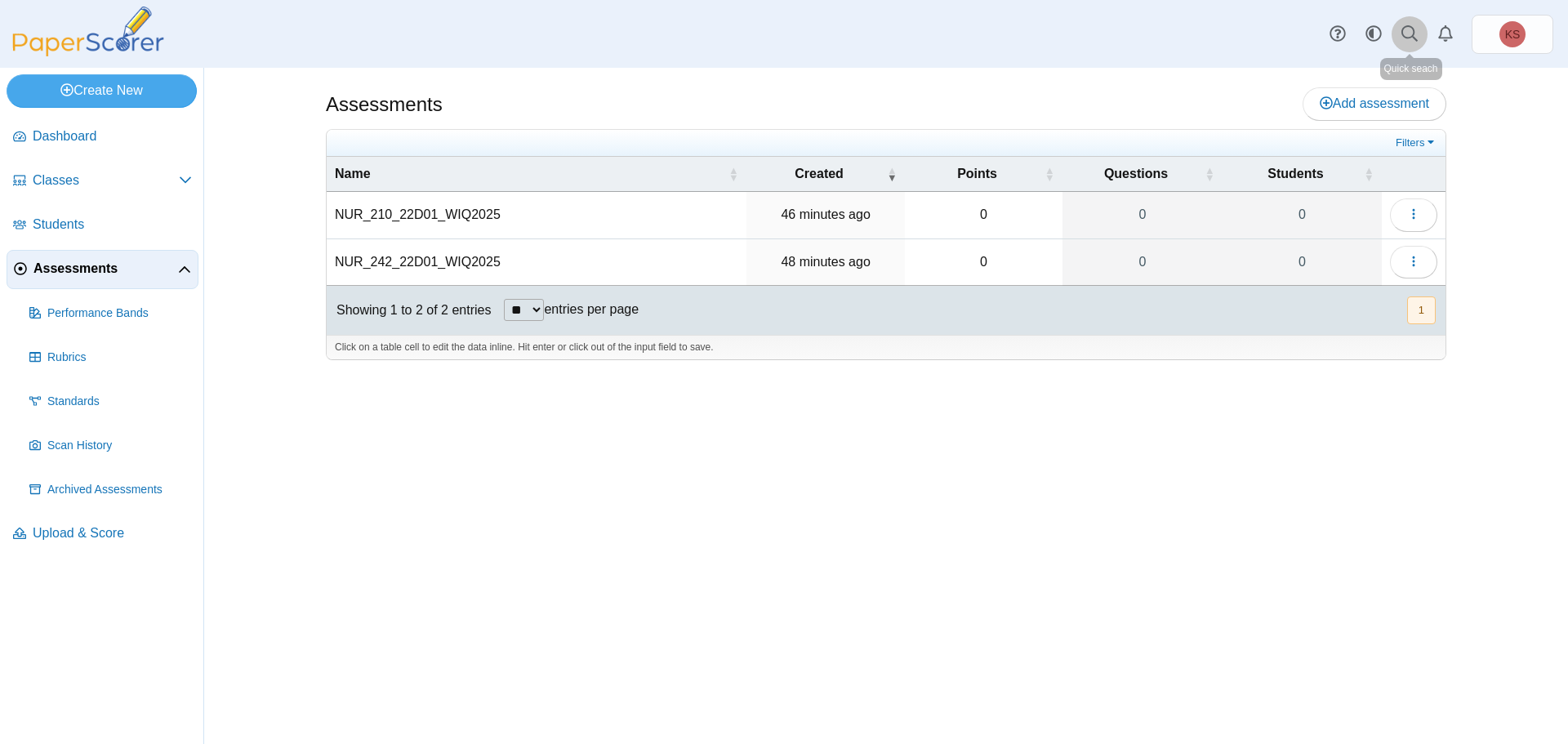
click at [1414, 36] on icon at bounding box center [1410, 33] width 16 height 16
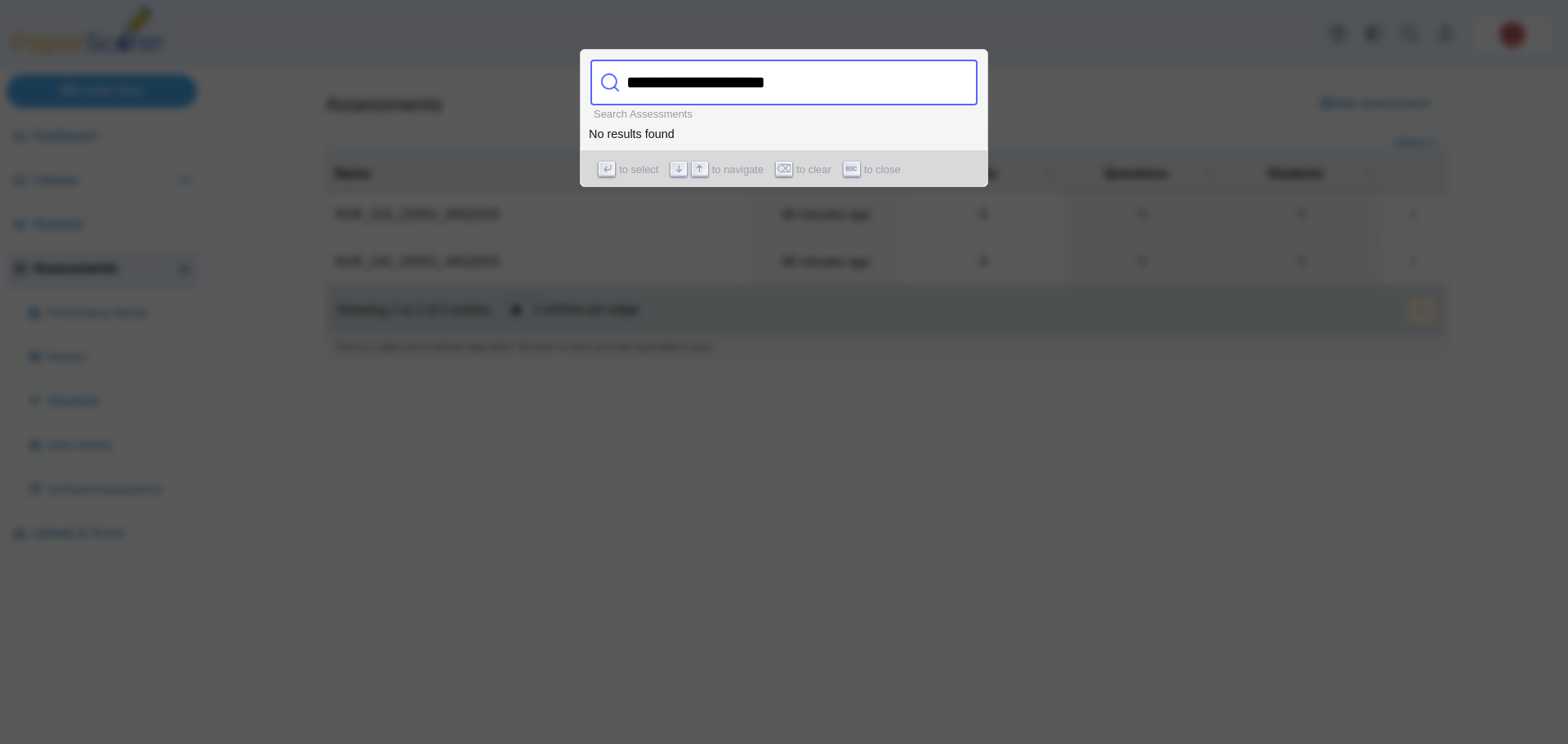
type input "**********"
click at [827, 613] on div at bounding box center [784, 372] width 1568 height 744
